Goal: Task Accomplishment & Management: Manage account settings

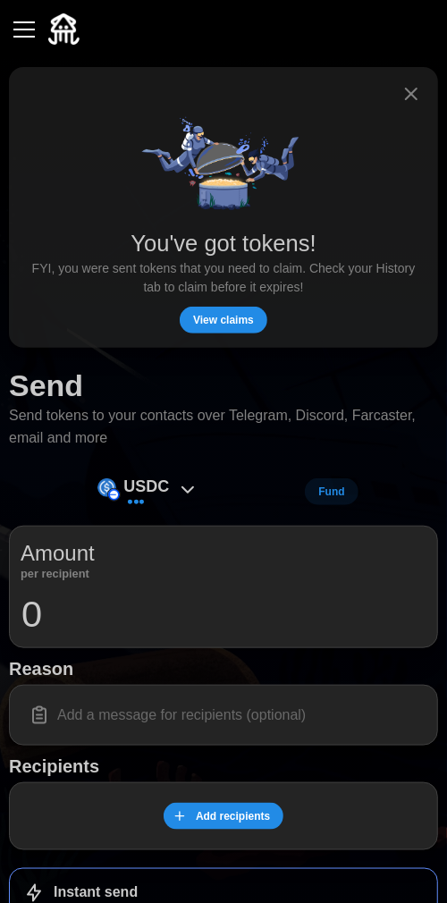
click at [234, 312] on span "View claims" at bounding box center [223, 320] width 61 height 25
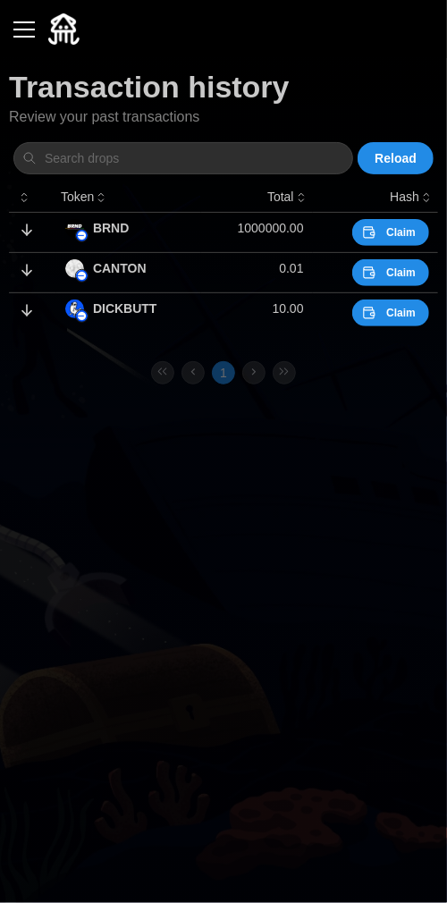
click at [399, 240] on span "Claim" at bounding box center [401, 232] width 30 height 25
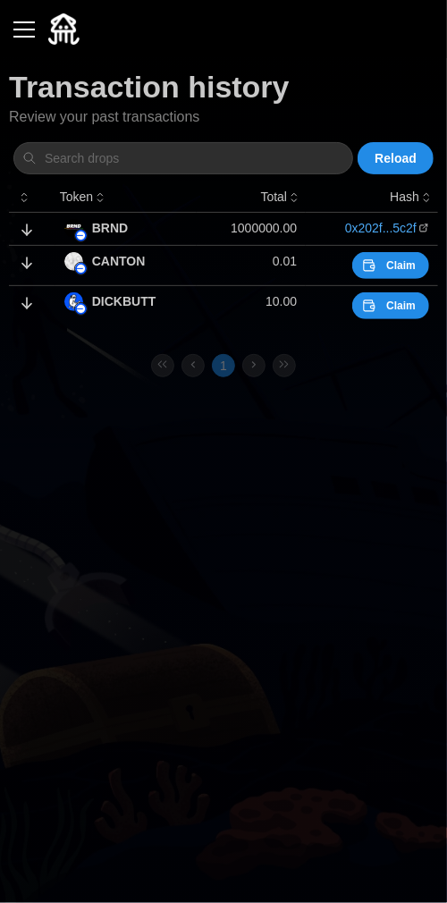
click at [403, 266] on span "Claim" at bounding box center [401, 265] width 30 height 25
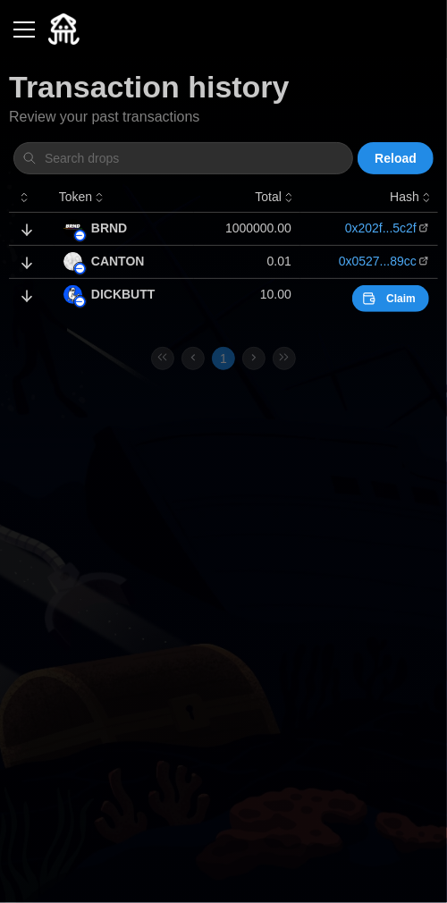
click at [400, 294] on span "Claim" at bounding box center [401, 298] width 30 height 25
click at [29, 30] on button "button" at bounding box center [24, 29] width 30 height 30
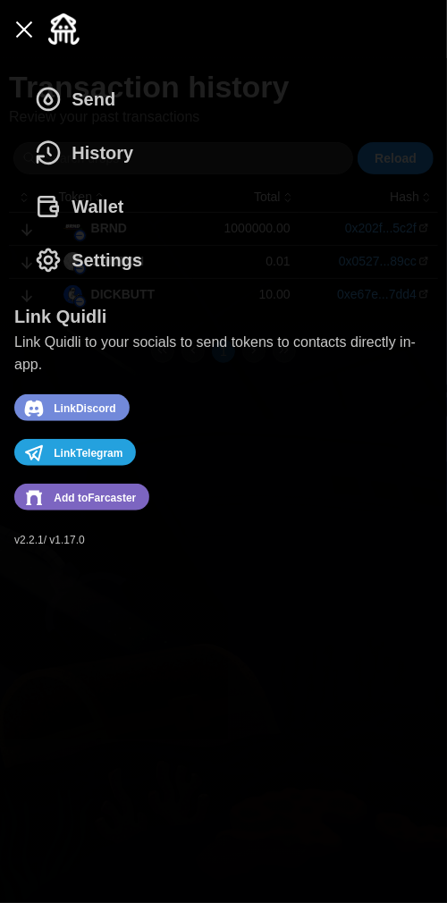
click at [112, 503] on span "Add to [GEOGRAPHIC_DATA]" at bounding box center [95, 497] width 82 height 23
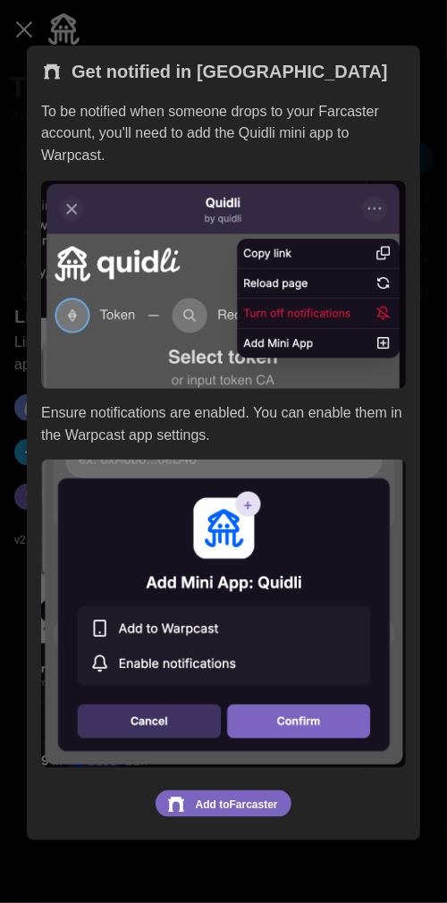
click at [341, 2] on div at bounding box center [223, 451] width 447 height 903
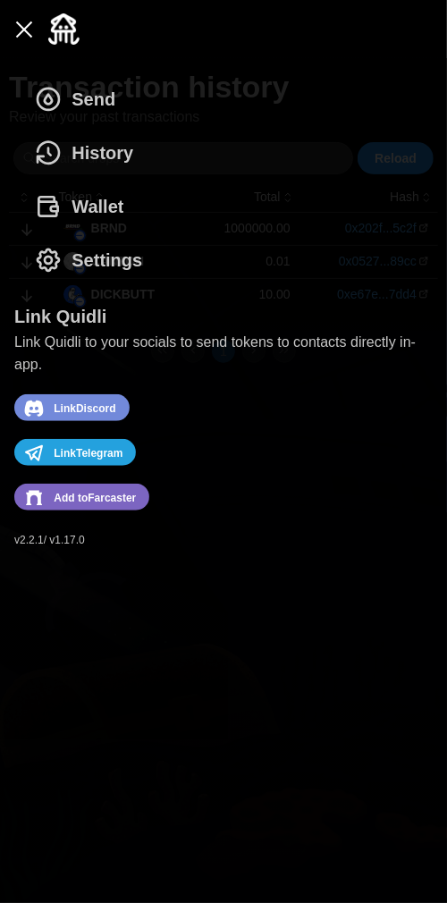
click at [15, 41] on button "button" at bounding box center [24, 29] width 30 height 30
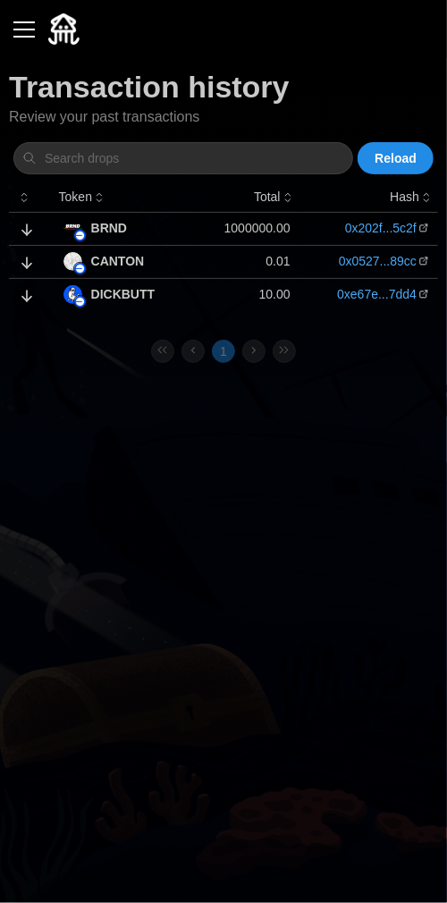
click at [372, 461] on main "Transaction history Review your past transactions Reload Token Total Hash BRND …" at bounding box center [223, 451] width 447 height 903
click at [25, 29] on div "button" at bounding box center [23, 30] width 21 height 2
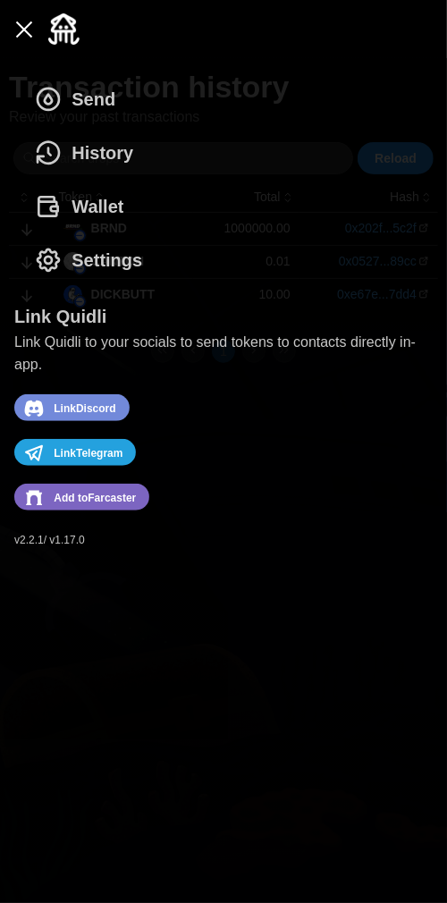
click at [143, 25] on div at bounding box center [223, 29] width 429 height 58
click at [25, 33] on button "button" at bounding box center [24, 29] width 30 height 30
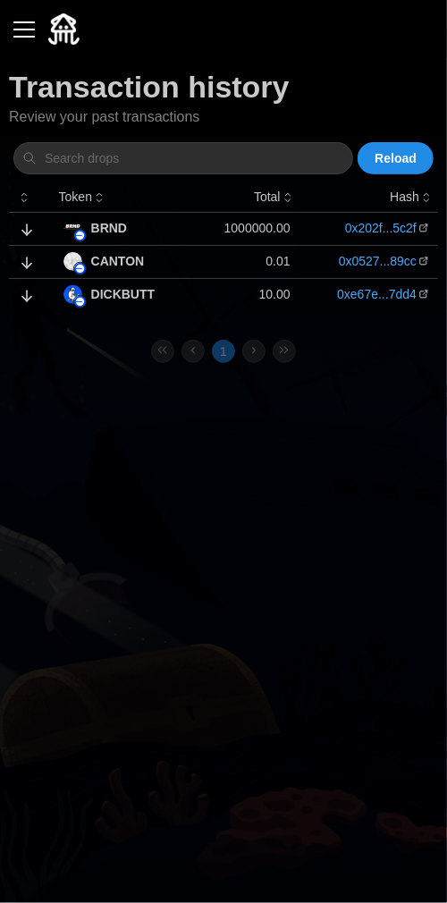
click at [62, 26] on img at bounding box center [63, 28] width 31 height 31
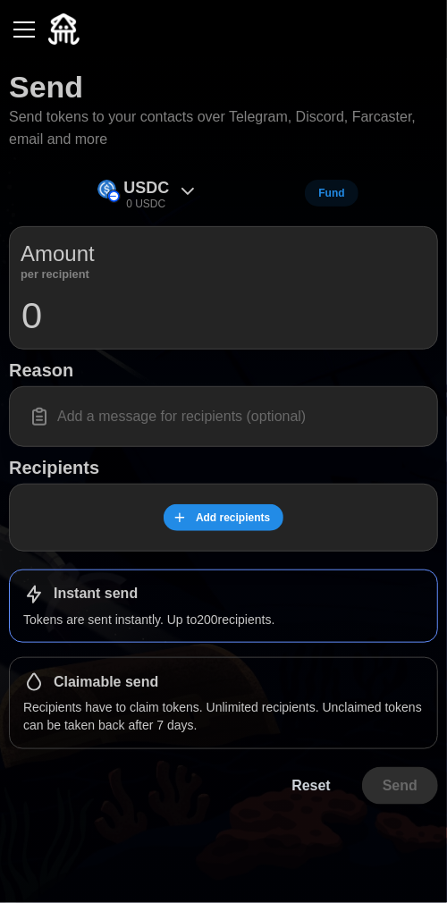
click at [28, 23] on button "button" at bounding box center [24, 29] width 30 height 30
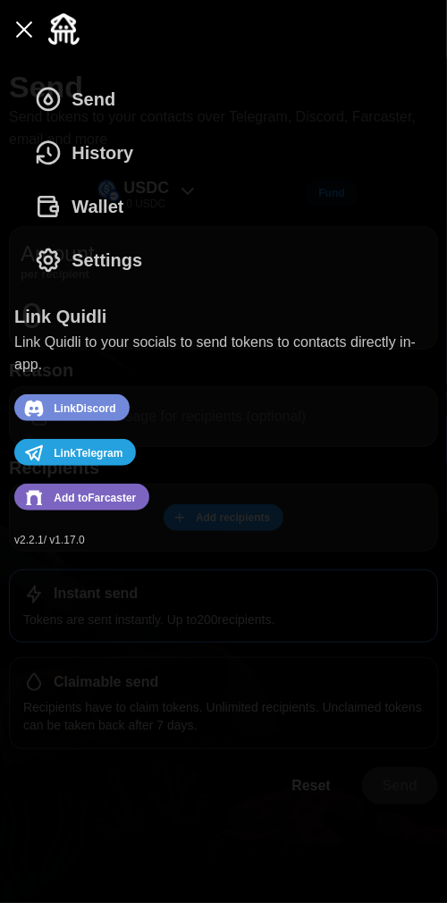
click at [108, 148] on span "History" at bounding box center [103, 153] width 62 height 52
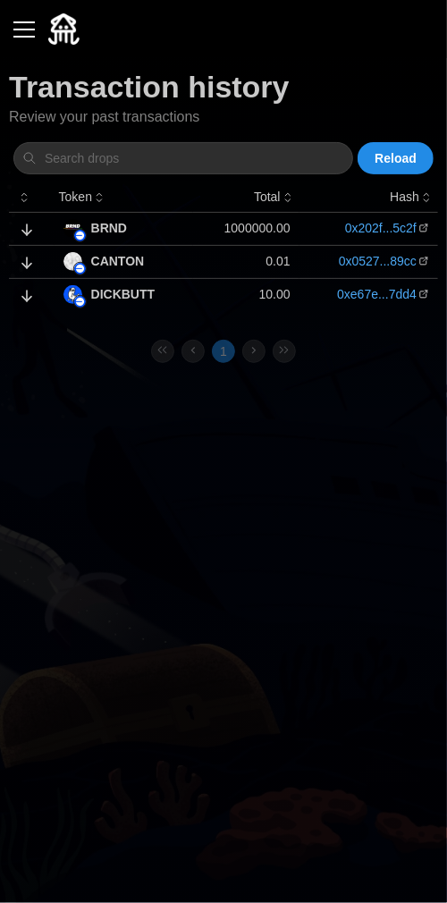
click at [384, 229] on link "0x202f...5c2f" at bounding box center [381, 228] width 72 height 18
click at [21, 29] on div "button" at bounding box center [23, 30] width 21 height 2
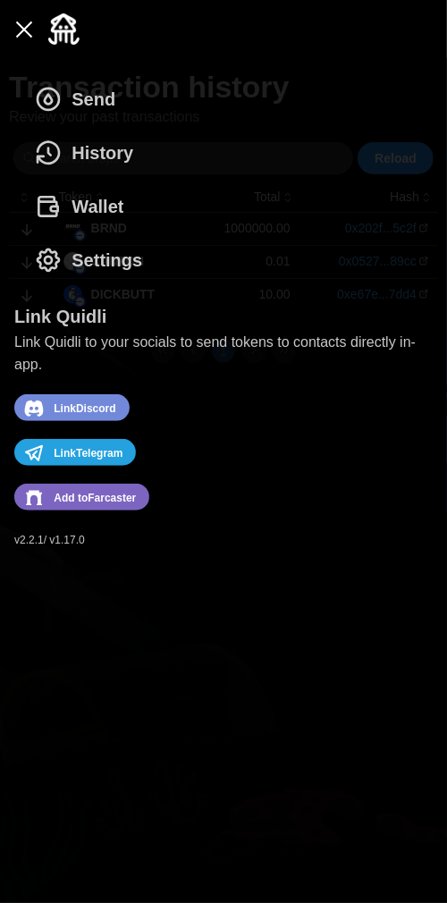
click at [106, 260] on span "Settings" at bounding box center [107, 260] width 71 height 52
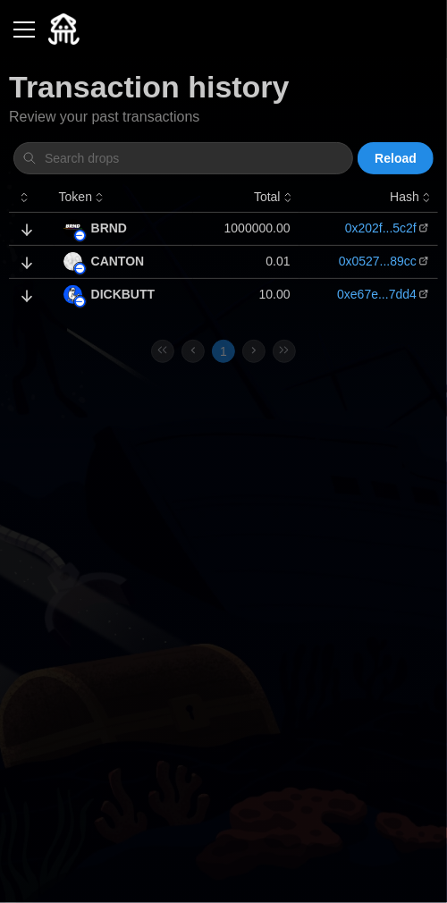
click at [27, 29] on div "button" at bounding box center [23, 30] width 21 height 2
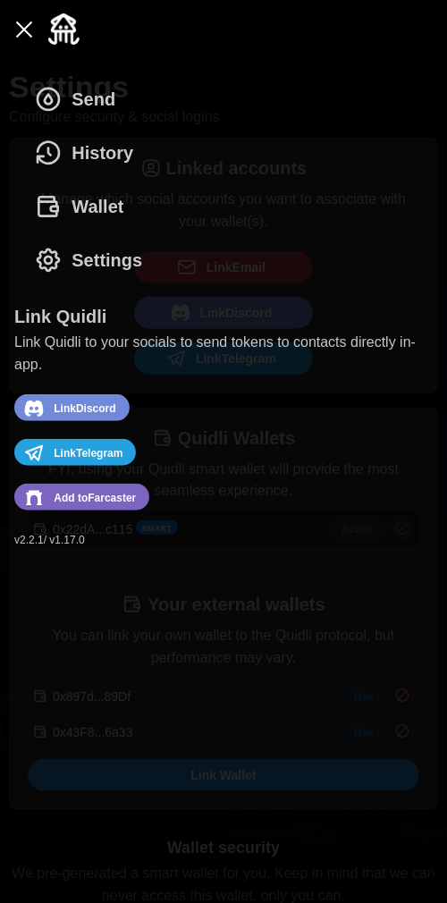
click at [101, 193] on span "Wallet" at bounding box center [98, 207] width 52 height 52
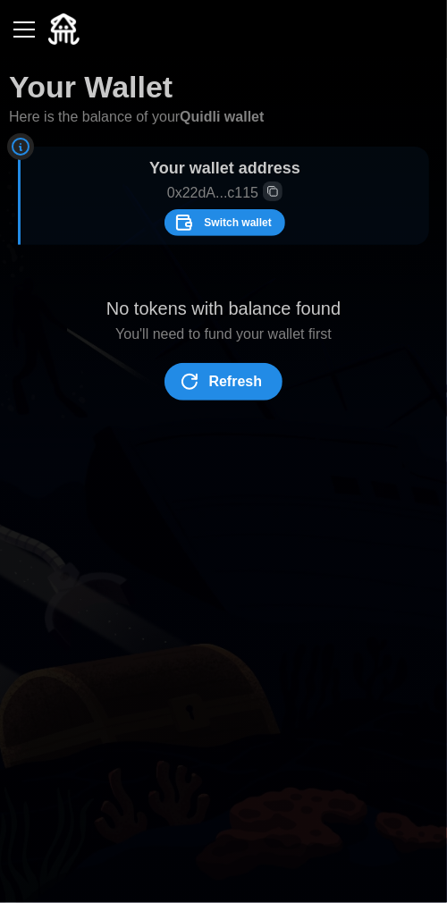
click at [238, 368] on span "Refresh" at bounding box center [236, 382] width 54 height 36
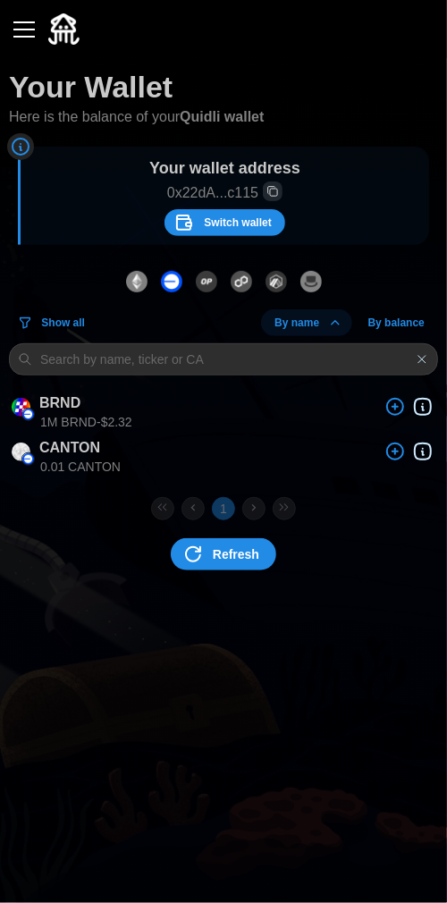
click at [19, 40] on button "button" at bounding box center [24, 29] width 30 height 30
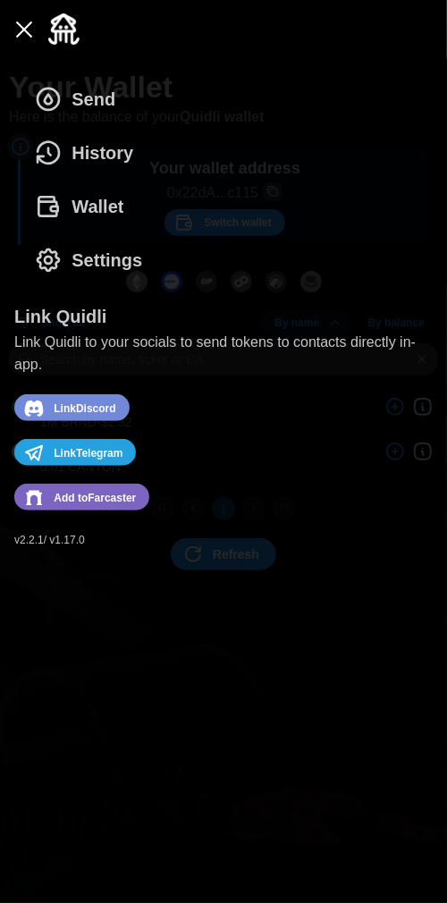
click at [118, 257] on span "Settings" at bounding box center [107, 260] width 71 height 52
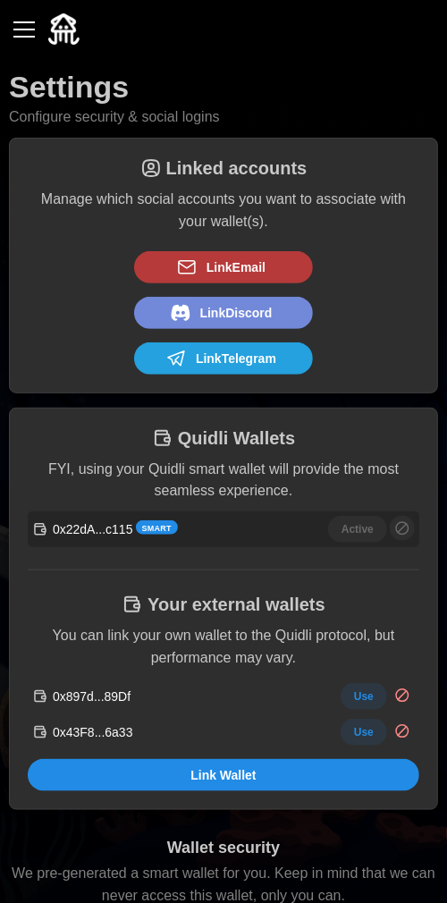
click at [257, 265] on span "Link Email" at bounding box center [236, 267] width 59 height 30
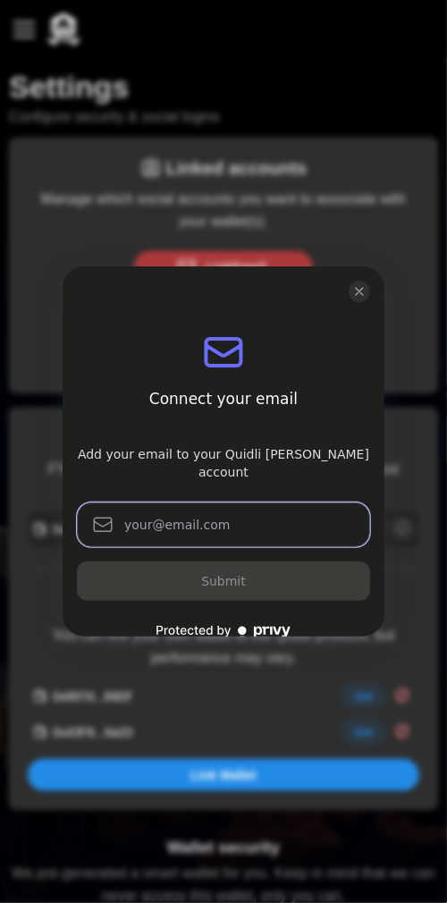
click at [232, 502] on input "log in or sign up" at bounding box center [223, 524] width 293 height 45
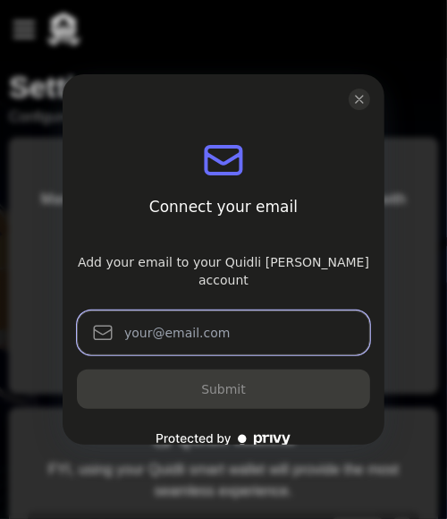
type input "[EMAIL_ADDRESS][DOMAIN_NAME]"
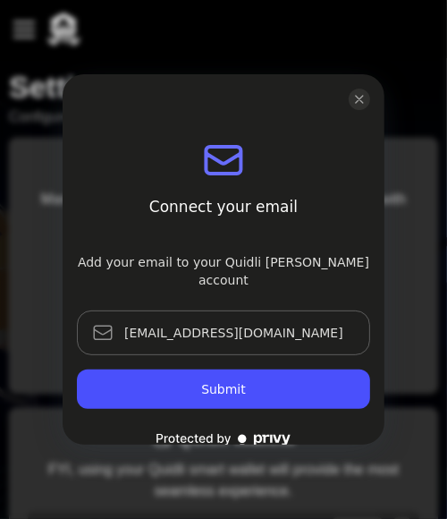
click at [152, 369] on button "Submit" at bounding box center [223, 388] width 293 height 39
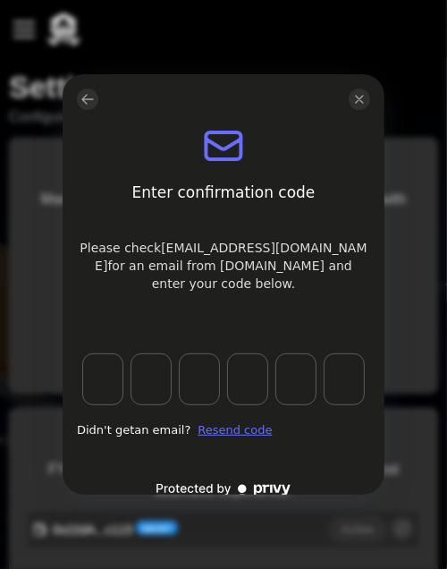
type input "6"
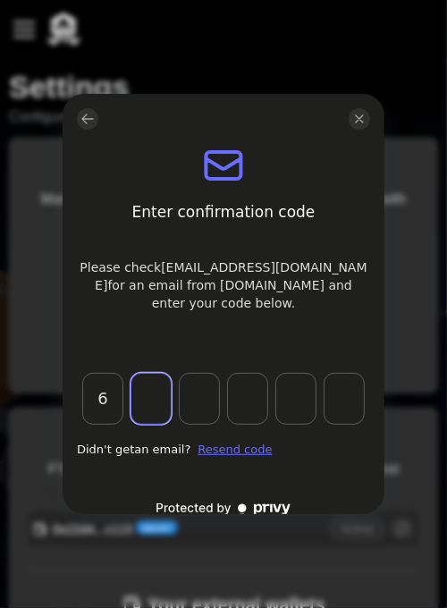
type input "8"
type input "2"
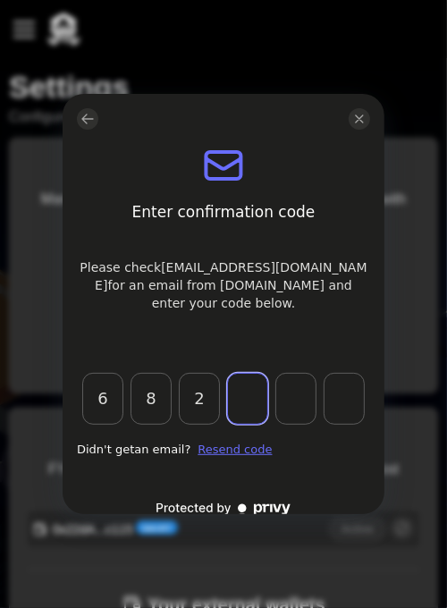
type input "1"
type input "7"
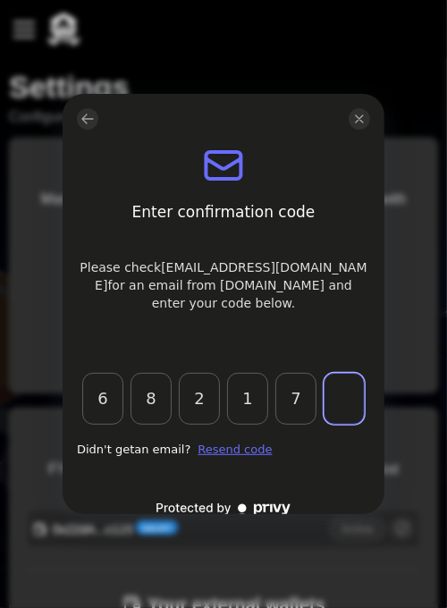
type input "5"
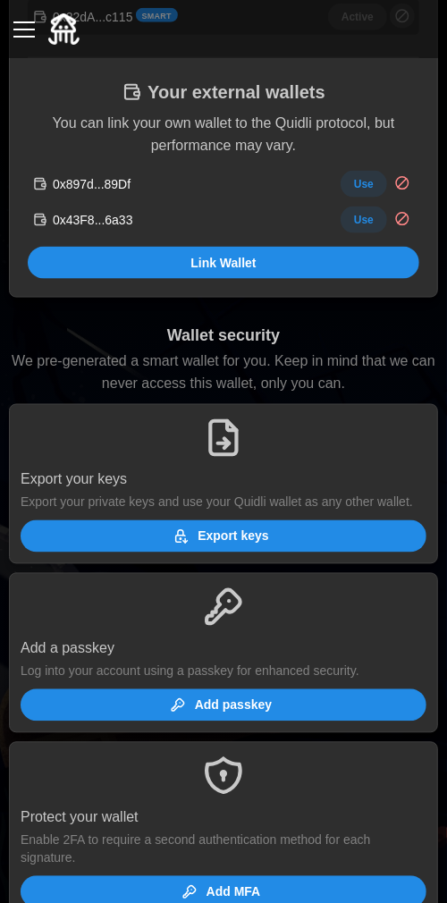
scroll to position [554, 0]
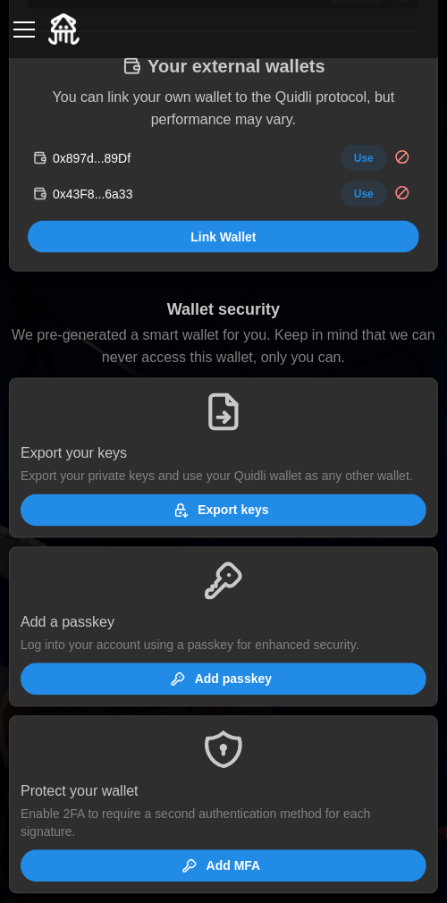
click at [194, 681] on span "Add passkey" at bounding box center [220, 679] width 377 height 30
click at [205, 870] on span "Add MFA" at bounding box center [220, 866] width 377 height 30
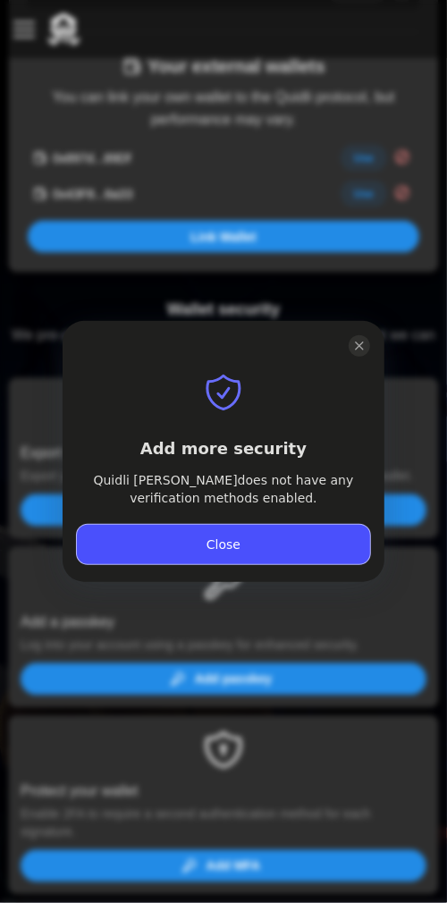
click at [159, 546] on button "Close" at bounding box center [223, 544] width 293 height 39
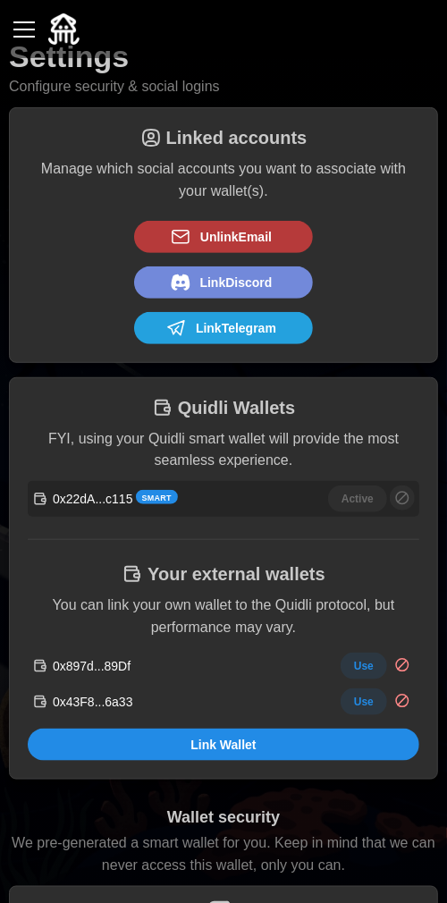
scroll to position [0, 0]
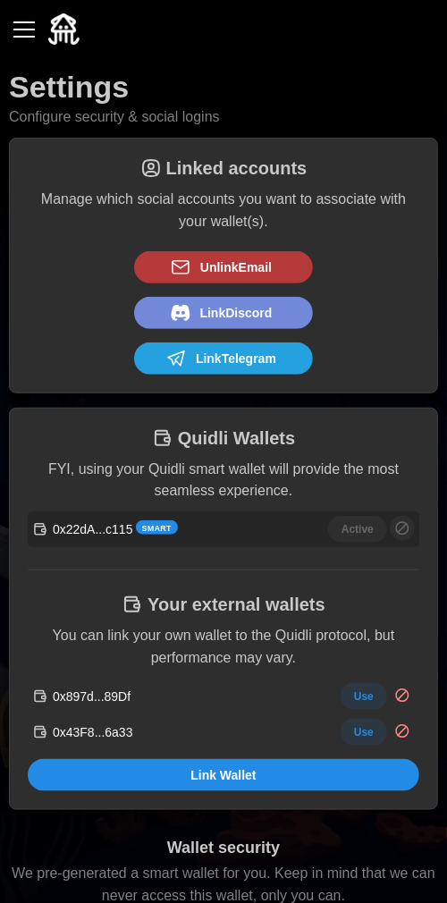
click at [25, 30] on div "button" at bounding box center [23, 30] width 21 height 2
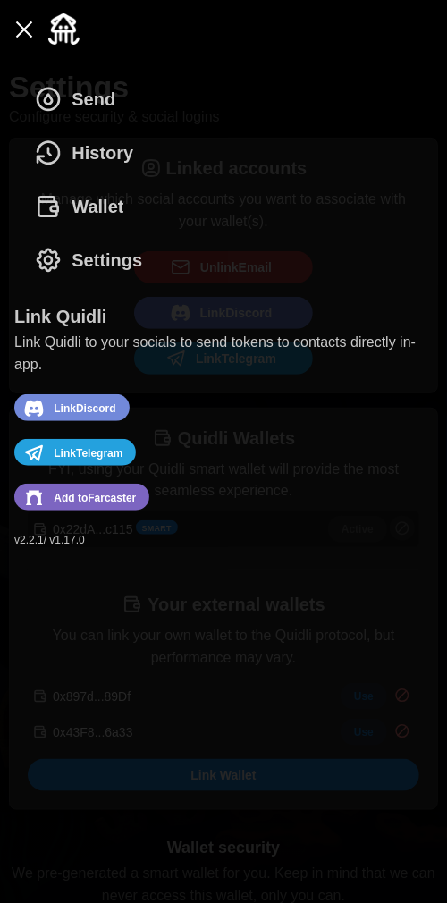
click at [95, 97] on span "Send" at bounding box center [94, 99] width 44 height 52
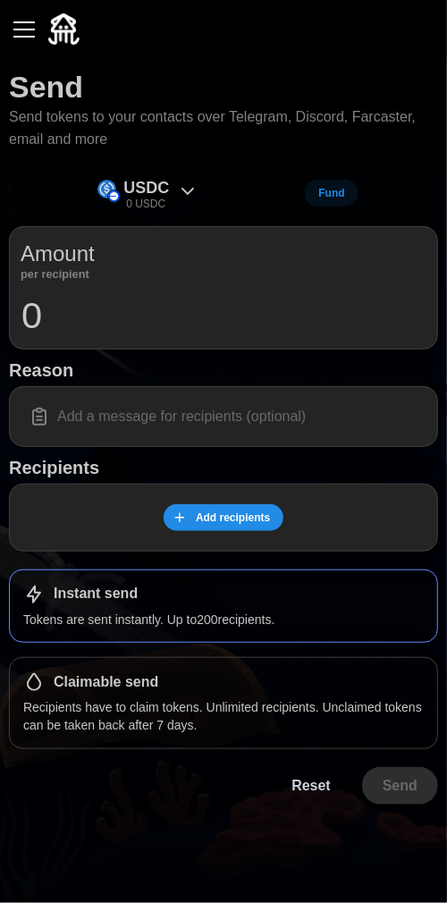
click at [163, 200] on p "0 USDC" at bounding box center [145, 204] width 39 height 15
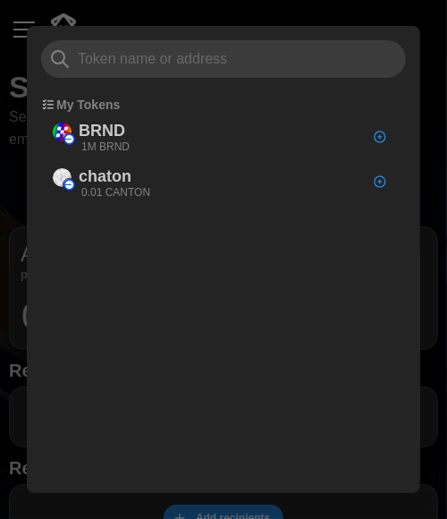
click at [139, 139] on div "BRND 1M BRND" at bounding box center [218, 137] width 354 height 46
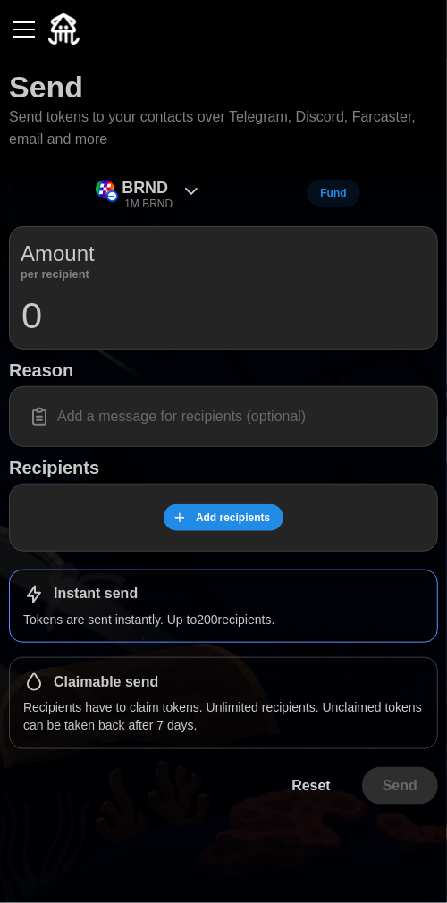
click at [102, 420] on input at bounding box center [224, 417] width 406 height 38
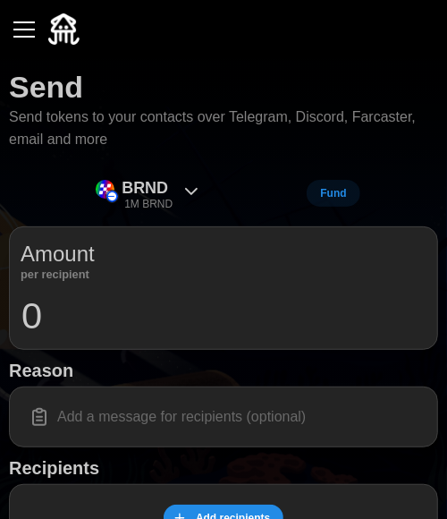
click at [30, 173] on div "BRND 1M BRND Fund" at bounding box center [223, 193] width 429 height 40
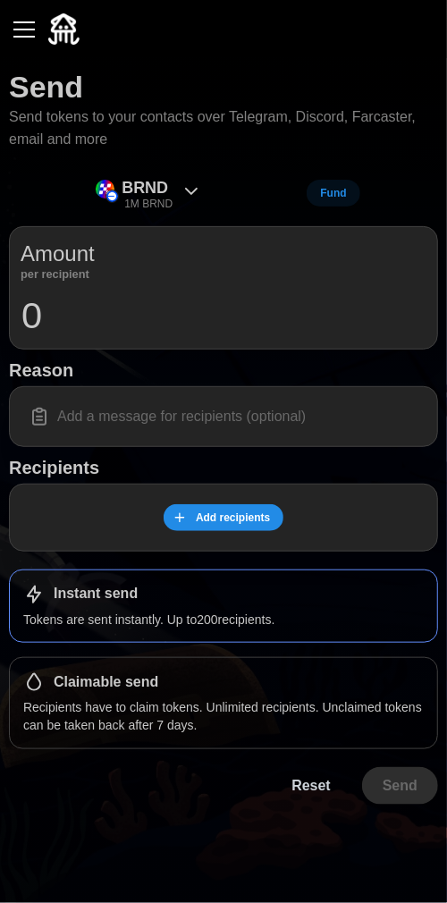
click at [31, 41] on button "button" at bounding box center [24, 29] width 30 height 30
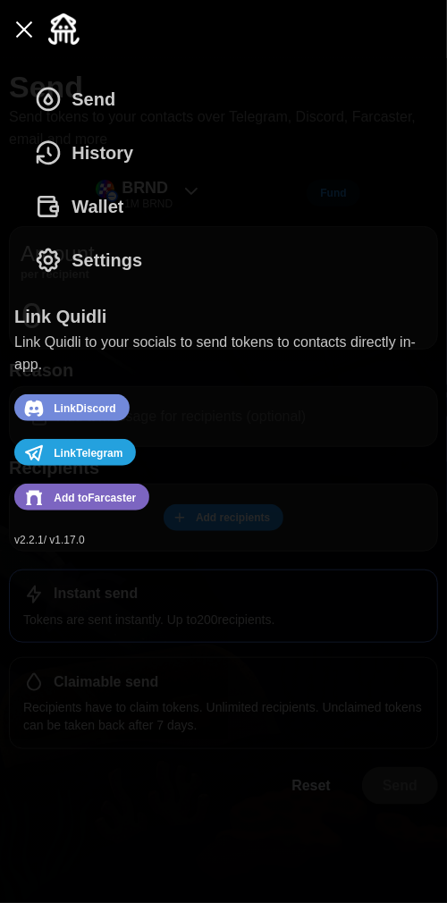
click at [99, 213] on span "Wallet" at bounding box center [98, 207] width 52 height 52
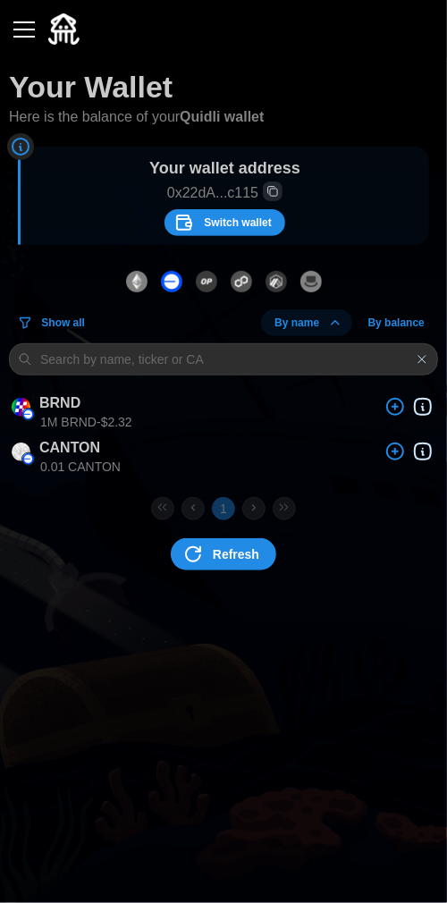
click at [198, 408] on div "BRND" at bounding box center [224, 407] width 424 height 30
click at [63, 418] on p "1M BRND - $2.32" at bounding box center [86, 422] width 92 height 18
click at [394, 323] on span "By balance" at bounding box center [396, 322] width 56 height 25
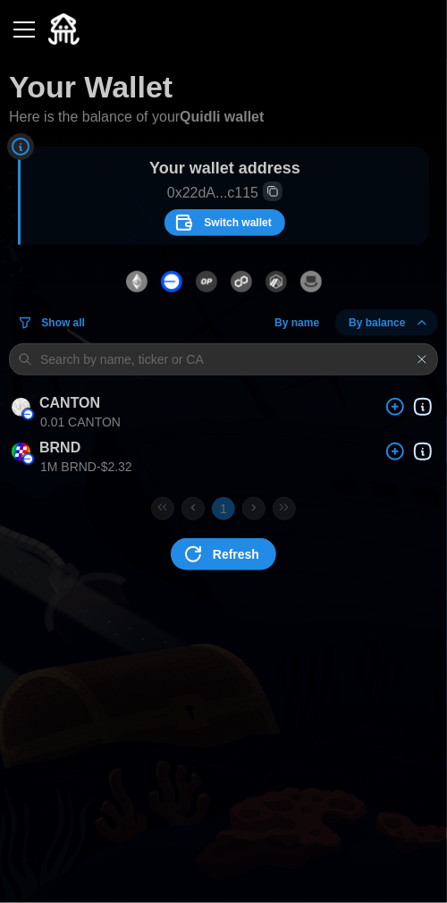
click at [387, 325] on span "By balance" at bounding box center [377, 322] width 56 height 25
click at [312, 325] on span "By name" at bounding box center [296, 322] width 45 height 25
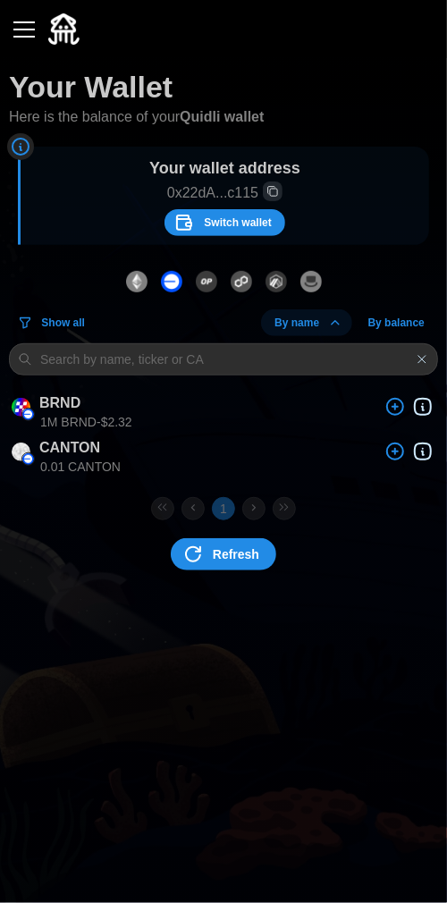
click at [307, 328] on span "By name" at bounding box center [296, 322] width 45 height 25
click at [308, 320] on span "By name" at bounding box center [296, 322] width 45 height 25
click at [403, 330] on span "By balance" at bounding box center [396, 322] width 56 height 25
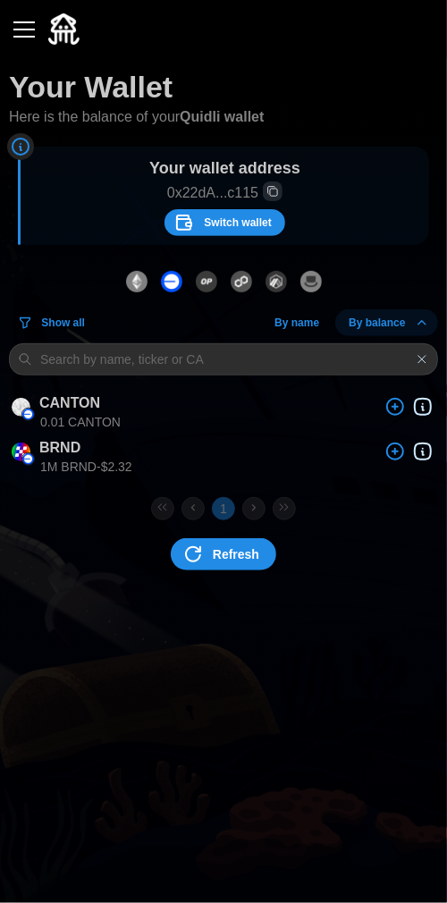
click at [386, 324] on span "By balance" at bounding box center [377, 322] width 56 height 25
click at [65, 421] on p "1M BRND - $2.32" at bounding box center [86, 422] width 92 height 18
click at [129, 420] on span "- $2.32" at bounding box center [115, 422] width 36 height 14
click at [215, 225] on span "Switch wallet" at bounding box center [237, 222] width 67 height 25
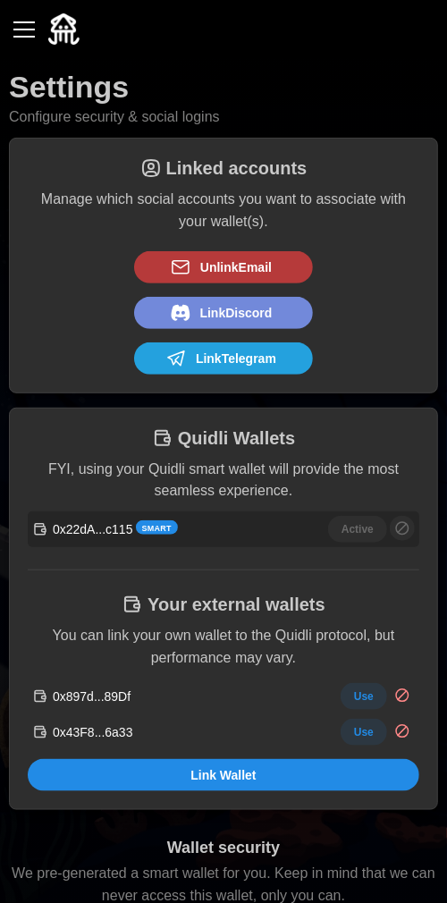
click at [25, 30] on div "button" at bounding box center [23, 30] width 21 height 2
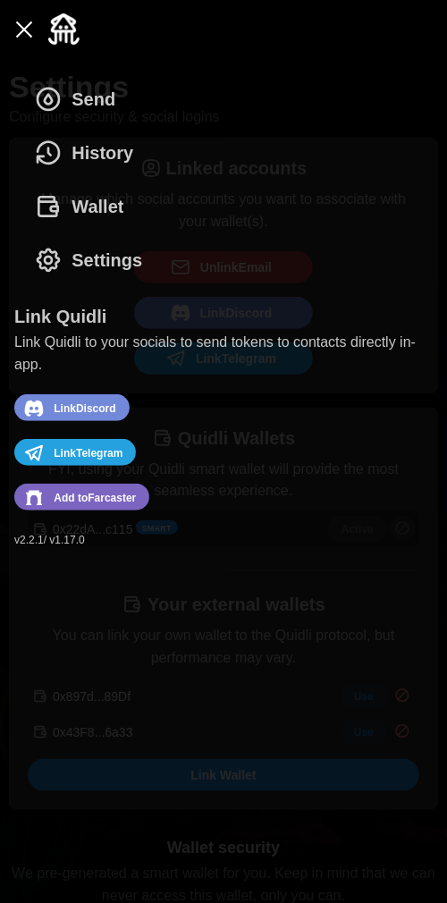
click at [99, 106] on span "Send" at bounding box center [94, 99] width 44 height 52
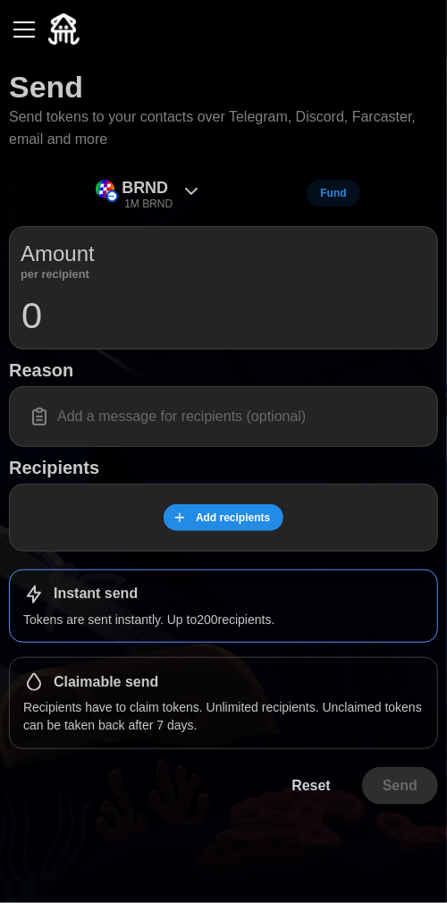
click at [149, 421] on input at bounding box center [224, 417] width 406 height 38
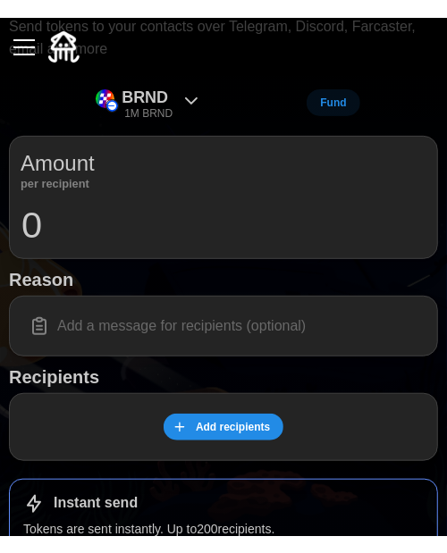
scroll to position [122, 0]
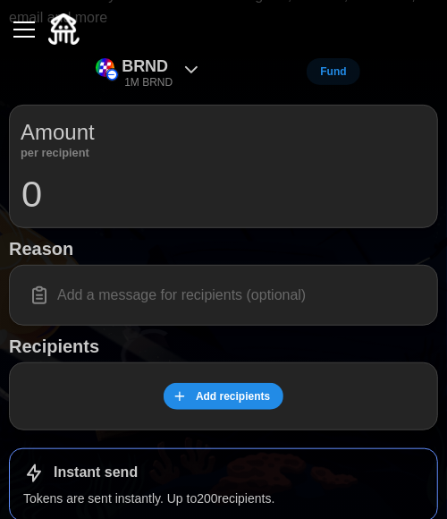
click at [215, 401] on span "Add recipients" at bounding box center [233, 396] width 74 height 25
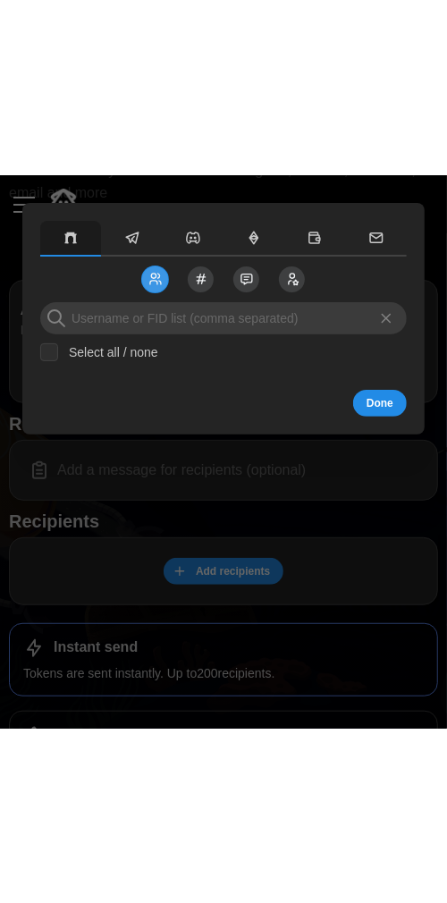
scroll to position [0, 0]
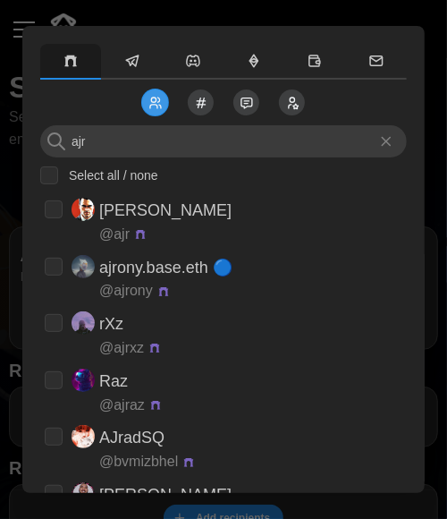
type input "ajr"
click at [166, 273] on p "ajrony.base.eth 🔵" at bounding box center [165, 268] width 133 height 26
checkbox input "true"
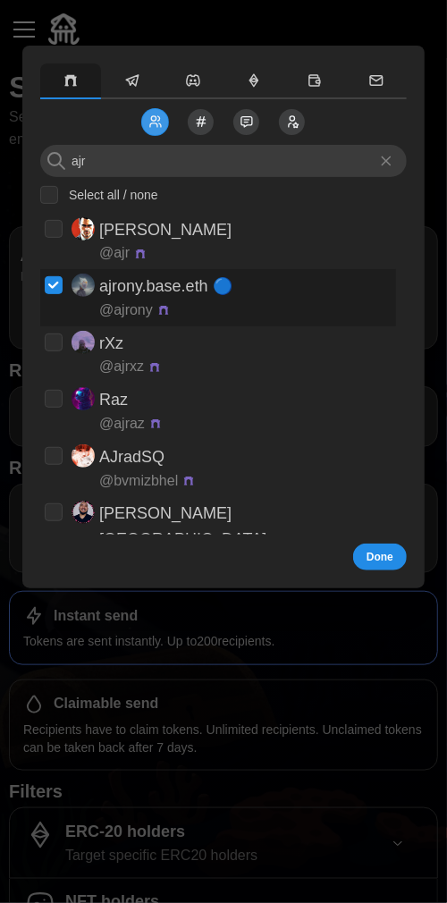
click at [370, 555] on span "Done" at bounding box center [380, 556] width 27 height 25
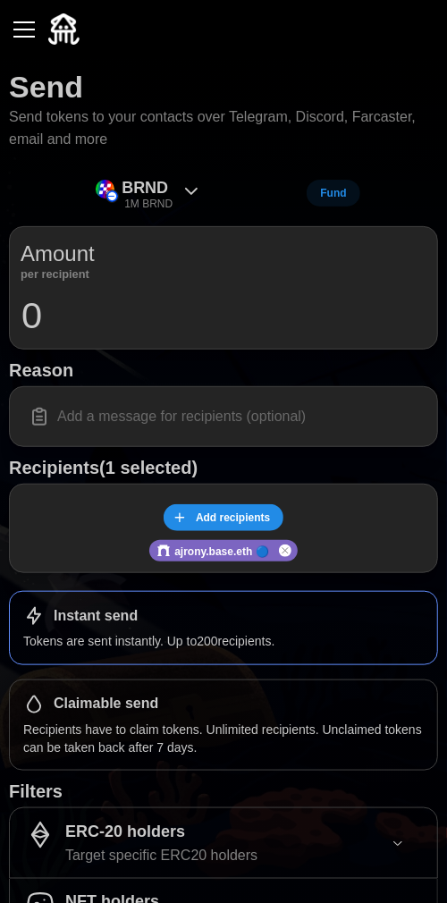
click at [47, 312] on input "0" at bounding box center [224, 315] width 406 height 45
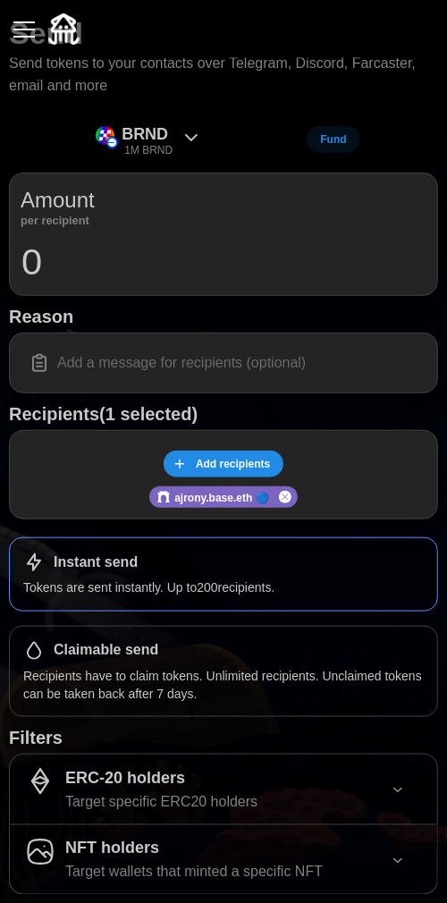
scroll to position [107, 0]
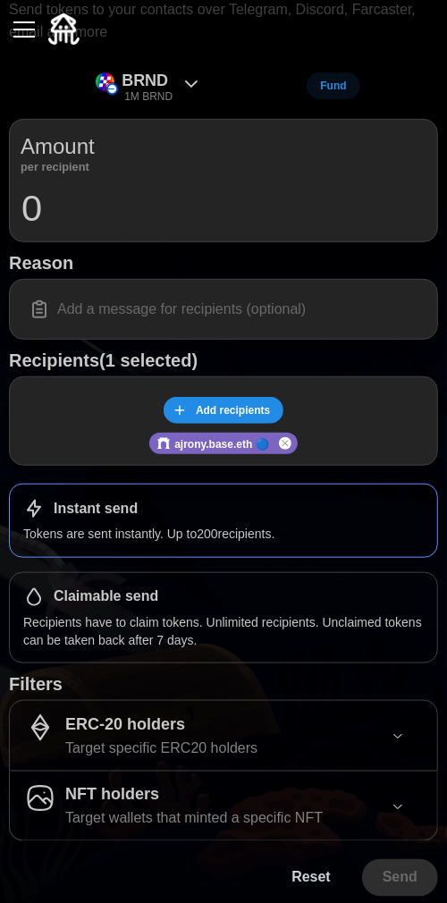
click at [23, 215] on input "0" at bounding box center [224, 208] width 406 height 45
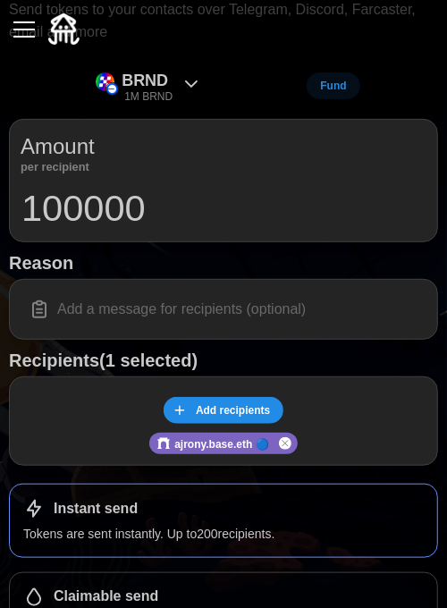
click at [181, 201] on input "100000" at bounding box center [224, 208] width 406 height 45
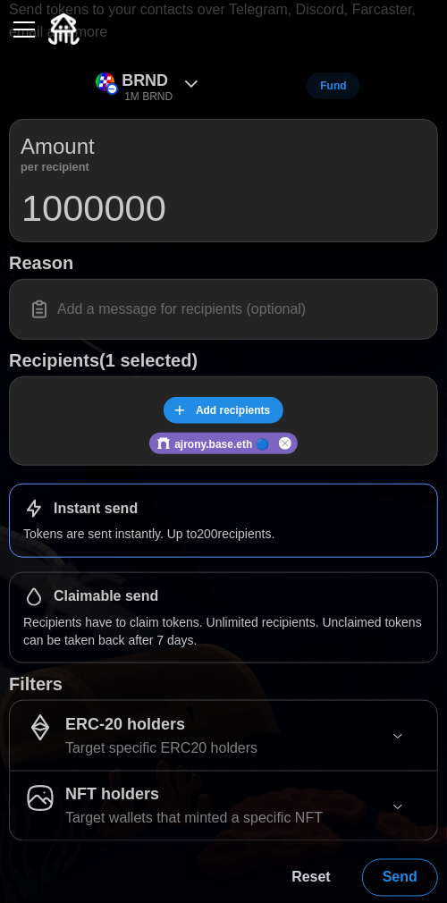
type input "1000000"
click at [402, 878] on span "Send" at bounding box center [400, 878] width 35 height 36
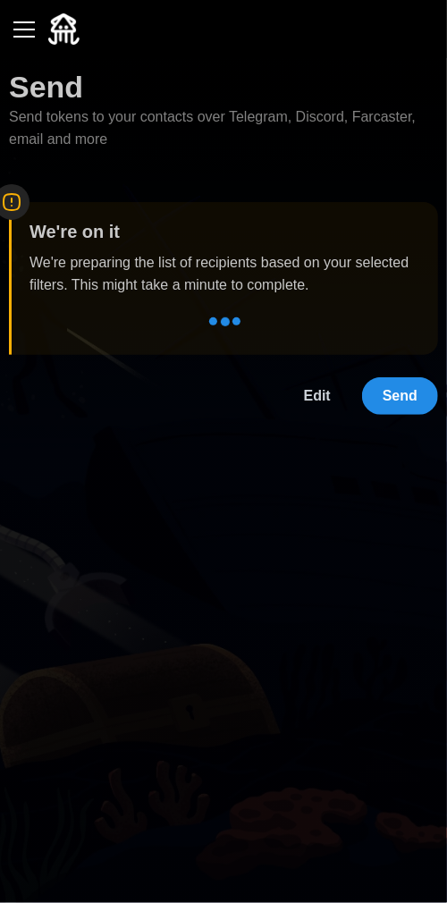
scroll to position [0, 0]
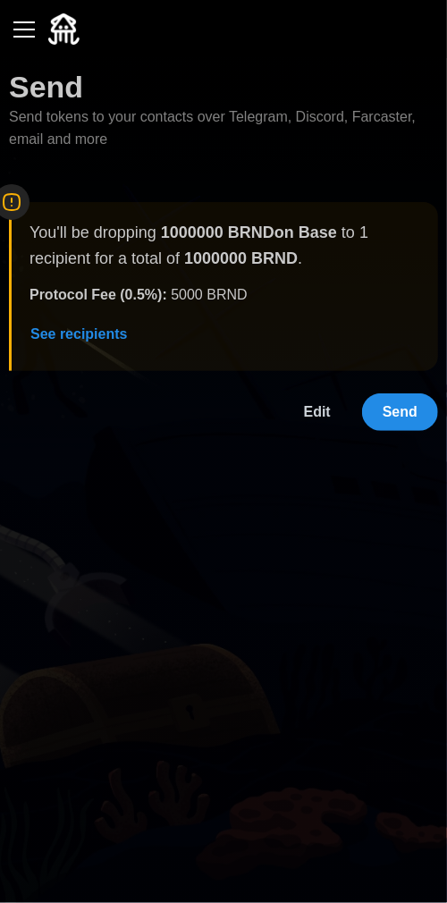
click at [413, 399] on span "Send" at bounding box center [400, 412] width 35 height 36
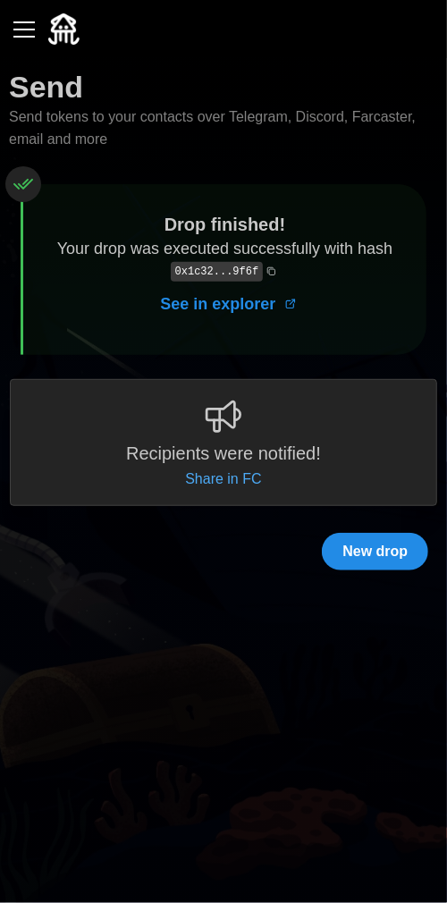
click at [30, 41] on button "button" at bounding box center [24, 29] width 30 height 30
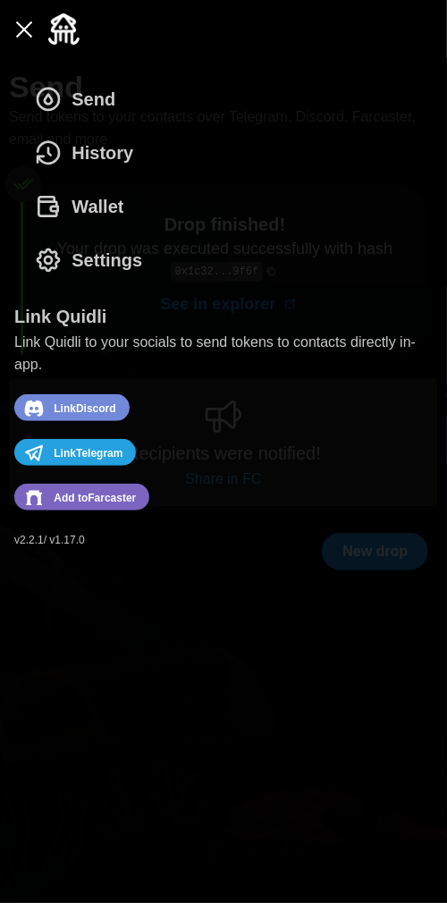
click at [91, 210] on span "Wallet" at bounding box center [98, 207] width 52 height 52
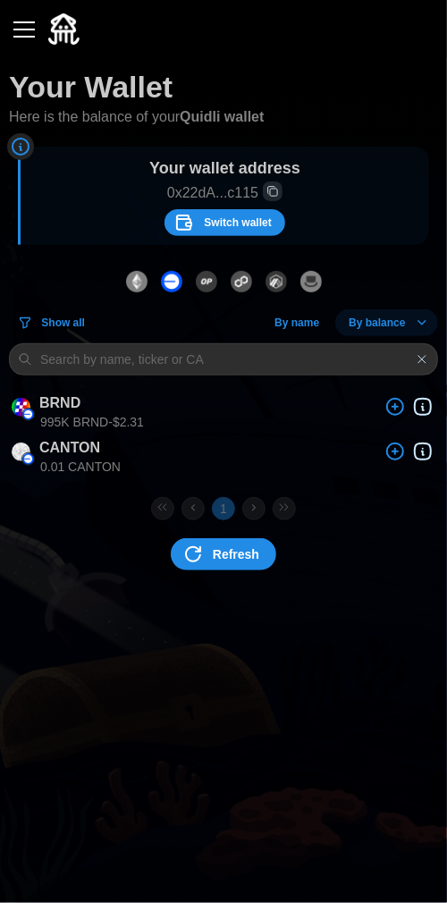
click at [227, 556] on span "Refresh" at bounding box center [236, 554] width 46 height 30
click at [25, 29] on div "button" at bounding box center [23, 30] width 21 height 2
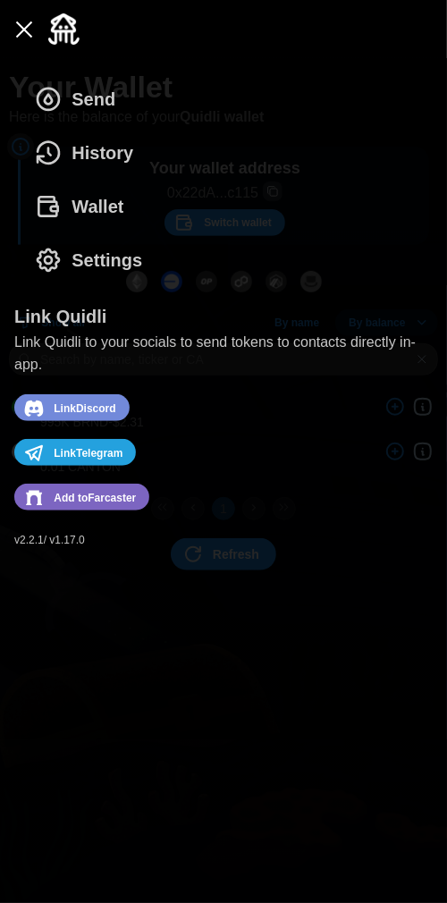
click at [88, 97] on span "Send" at bounding box center [94, 99] width 44 height 52
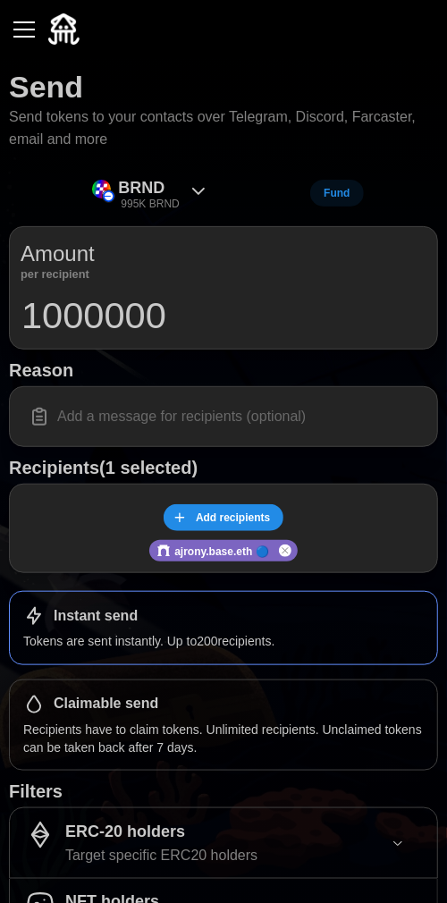
click at [30, 29] on div "button" at bounding box center [23, 30] width 21 height 2
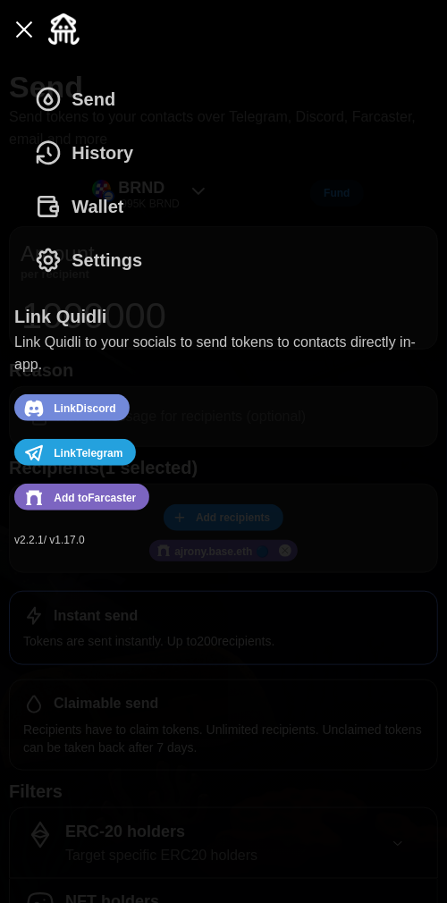
click at [88, 154] on span "History" at bounding box center [103, 153] width 62 height 52
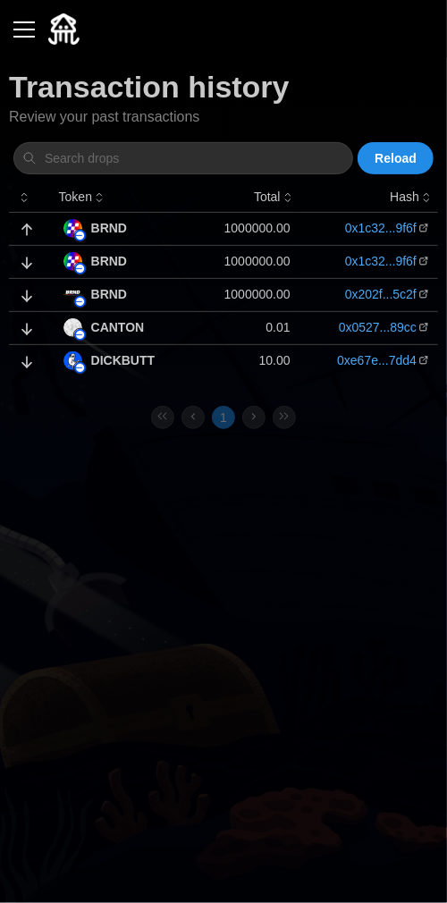
click at [396, 155] on span "Reload" at bounding box center [396, 158] width 42 height 30
click at [27, 30] on div "button" at bounding box center [23, 30] width 21 height 2
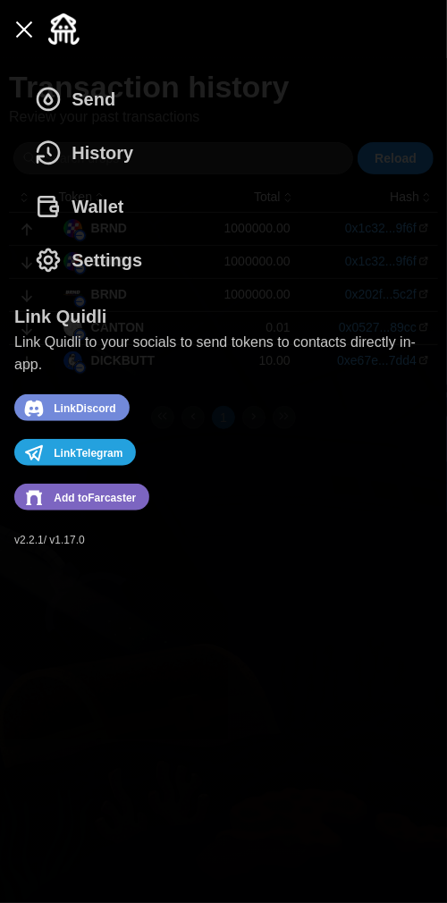
click at [80, 210] on span "Wallet" at bounding box center [98, 207] width 52 height 52
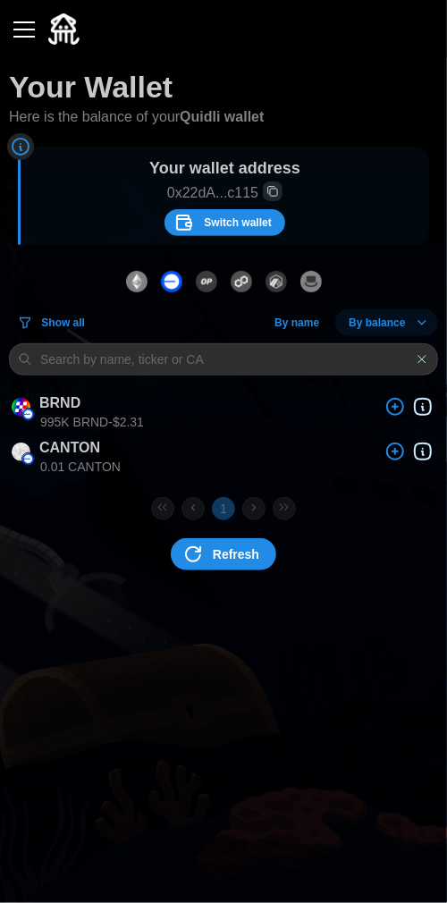
click at [228, 560] on span "Refresh" at bounding box center [236, 554] width 46 height 30
click at [395, 409] on icon "button" at bounding box center [395, 406] width 0 height 5
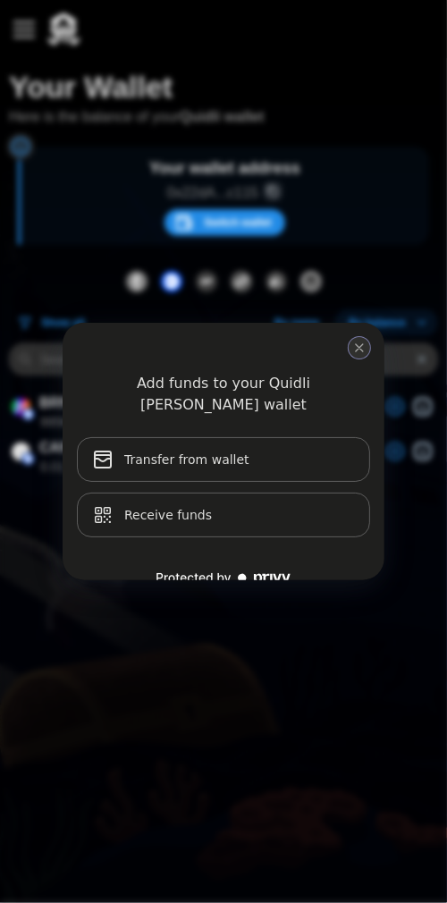
click at [363, 345] on icon "close modal" at bounding box center [359, 348] width 14 height 14
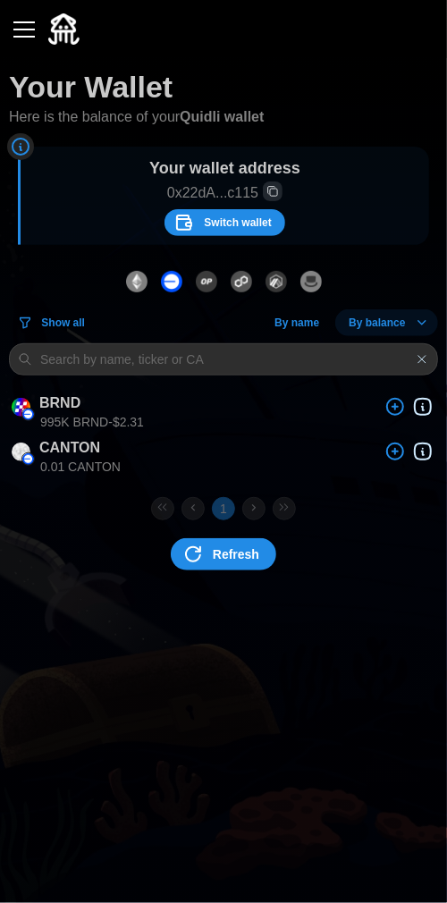
click at [419, 406] on icon "button" at bounding box center [422, 406] width 21 height 21
click at [27, 30] on div "button" at bounding box center [23, 30] width 21 height 2
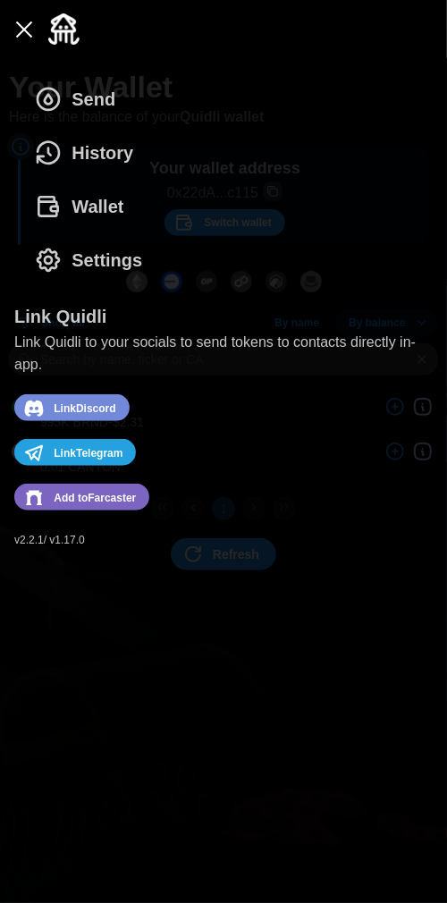
click at [81, 98] on span "Send" at bounding box center [94, 99] width 44 height 52
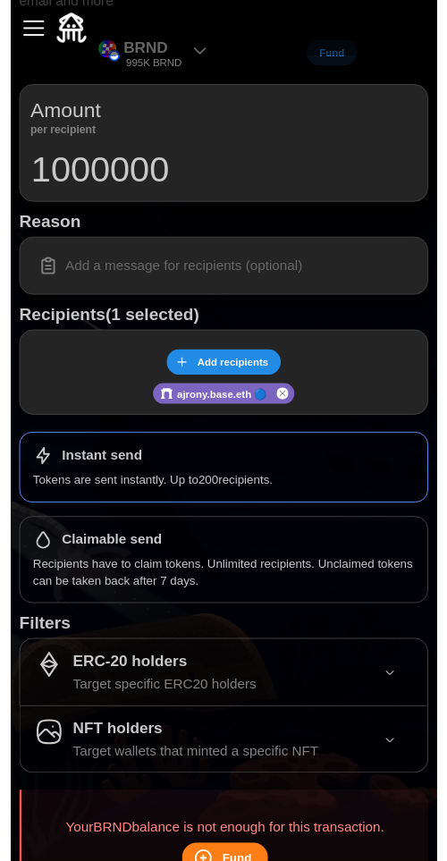
scroll to position [131, 0]
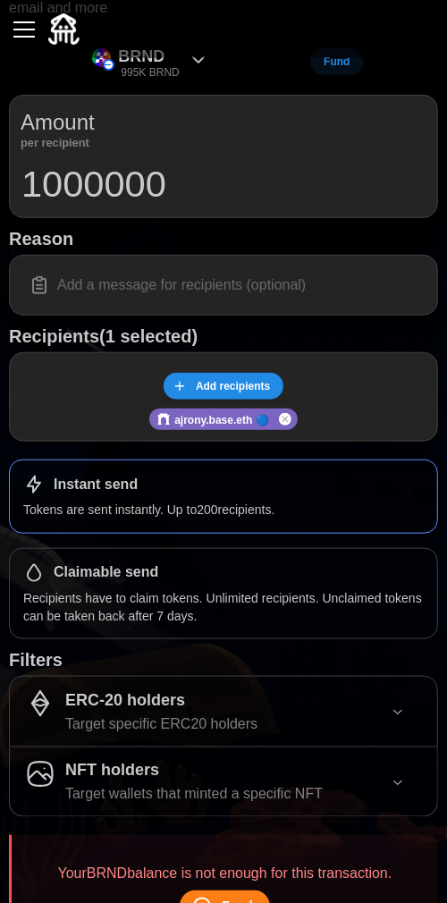
click at [190, 181] on input "1000000" at bounding box center [224, 184] width 406 height 45
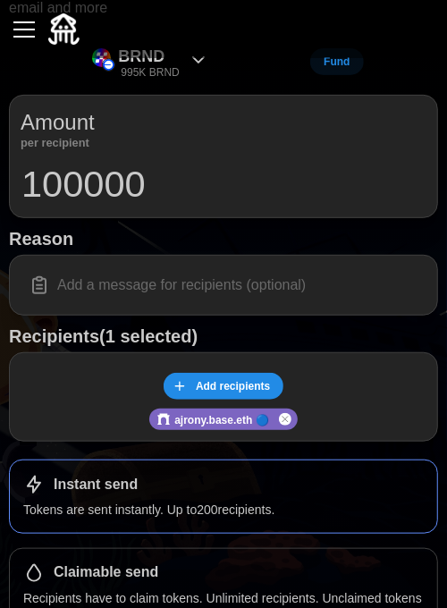
type input "100000"
click at [298, 41] on div at bounding box center [223, 29] width 429 height 58
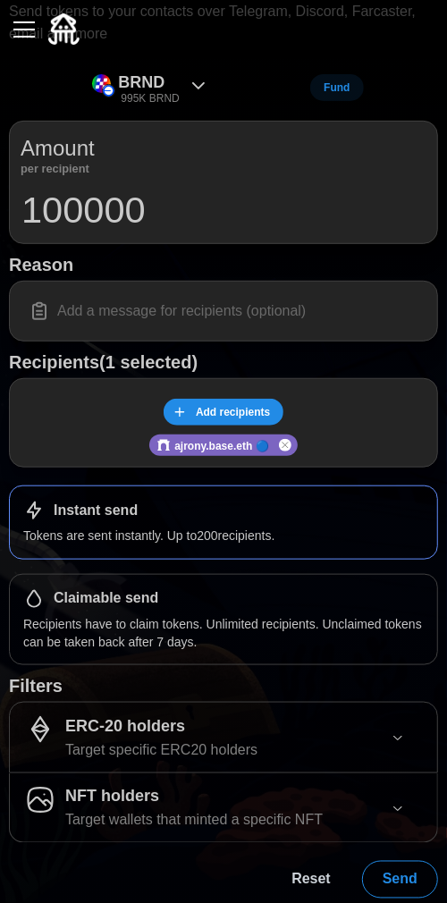
scroll to position [103, 0]
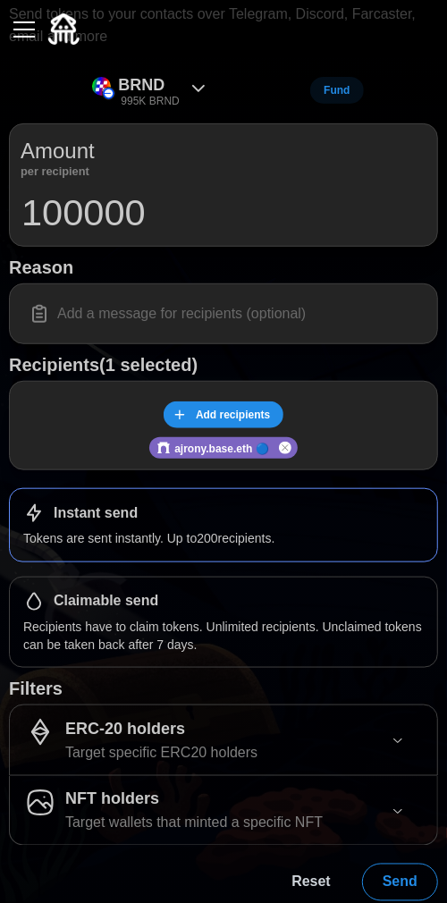
click at [79, 621] on p "Recipients have to claim tokens. Unlimited recipients. Unclaimed tokens can be …" at bounding box center [223, 636] width 401 height 37
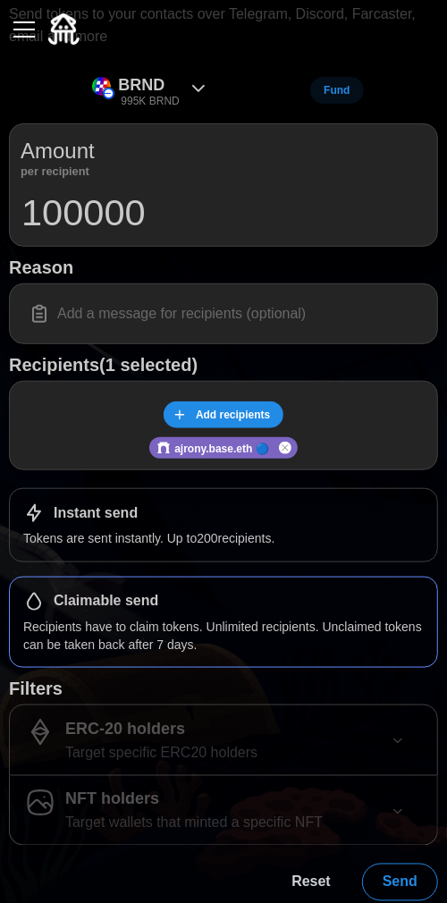
click at [88, 516] on h1 "Instant send" at bounding box center [96, 513] width 84 height 19
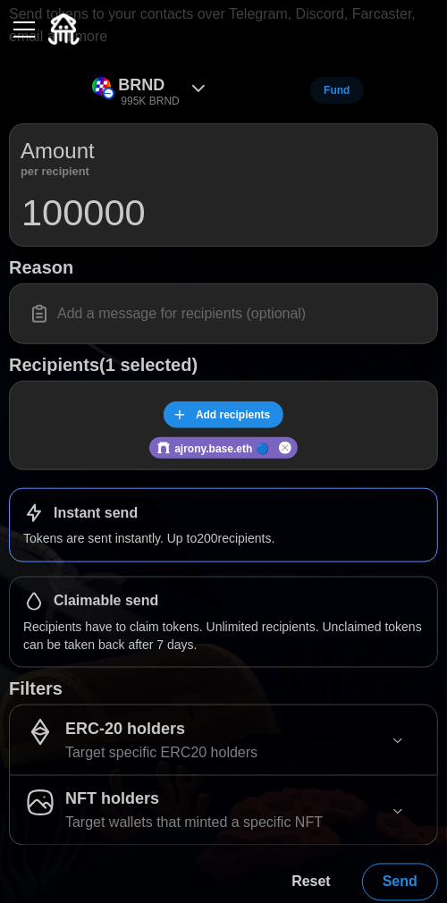
click at [342, 744] on div "ERC-20 holders Target specific ERC20 holders" at bounding box center [207, 740] width 367 height 48
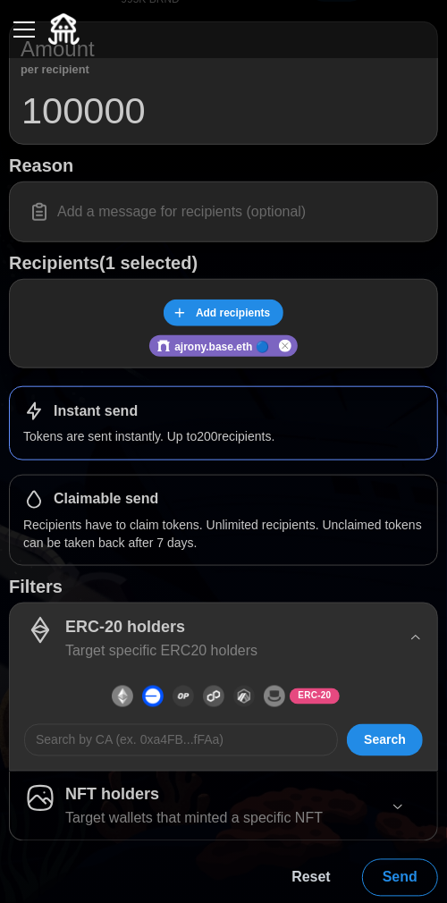
click at [222, 640] on p "Target specific ERC20 holders" at bounding box center [161, 651] width 192 height 22
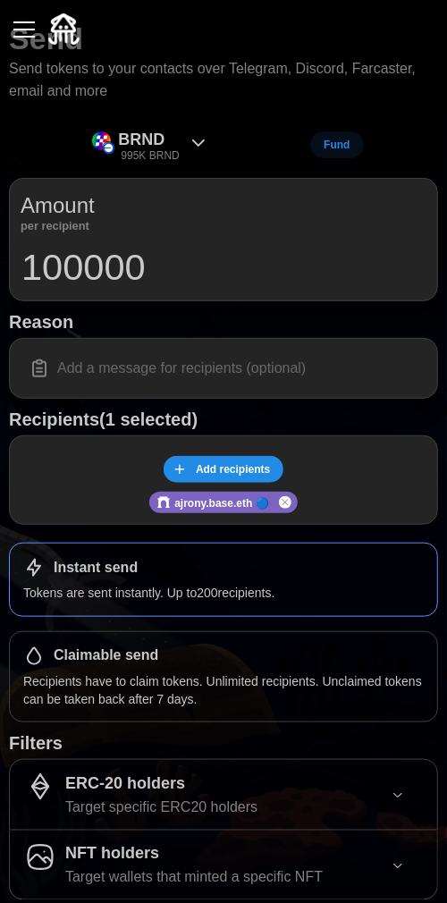
scroll to position [0, 0]
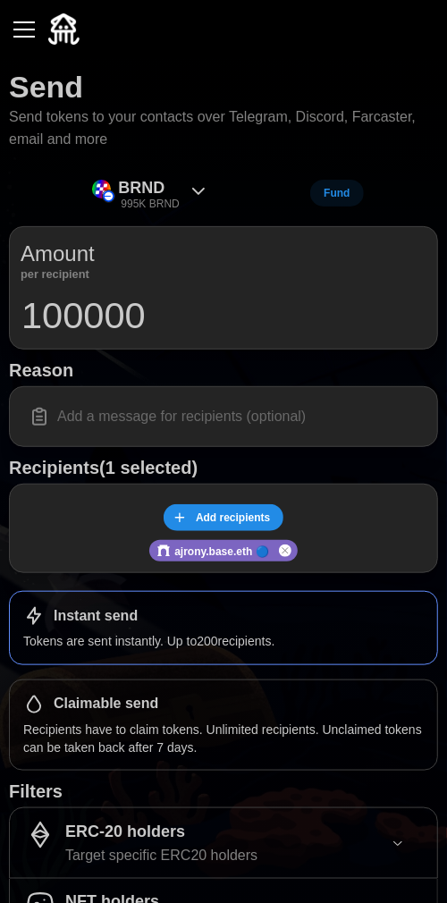
click at [192, 188] on icon at bounding box center [198, 191] width 21 height 21
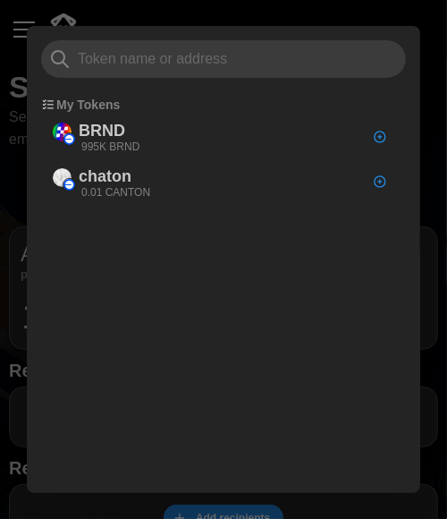
click at [11, 184] on div at bounding box center [223, 259] width 447 height 519
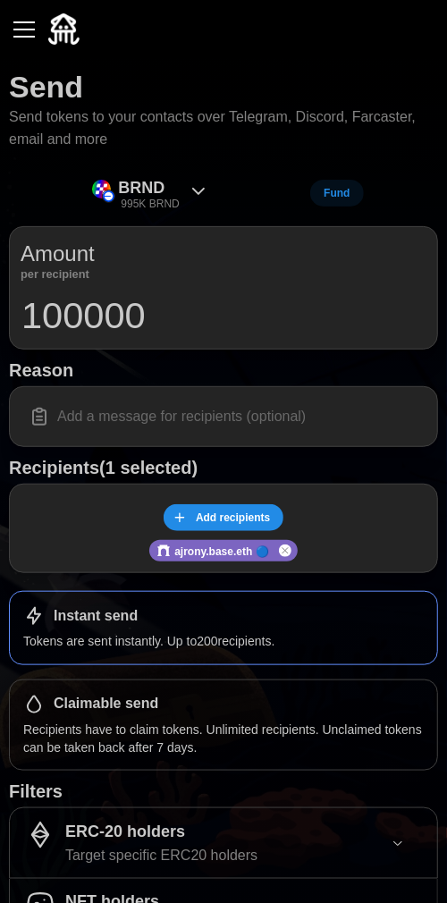
click at [21, 27] on button "button" at bounding box center [24, 29] width 30 height 30
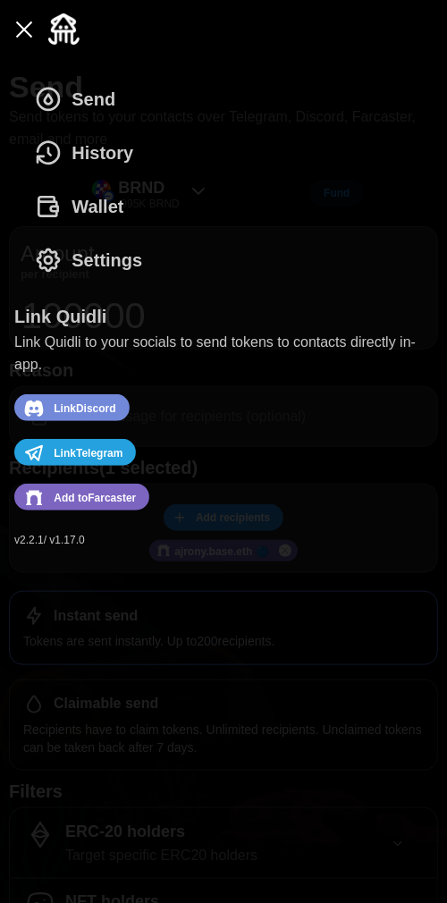
click at [79, 152] on span "History" at bounding box center [103, 153] width 62 height 52
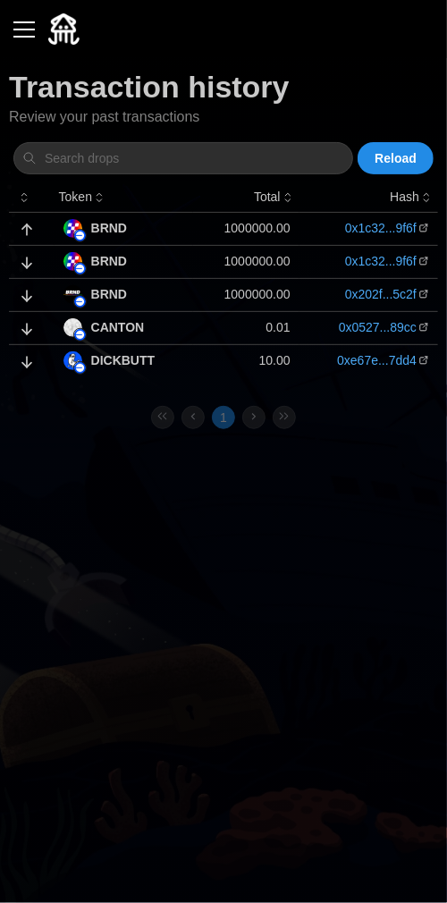
click at [25, 33] on button "button" at bounding box center [24, 29] width 30 height 30
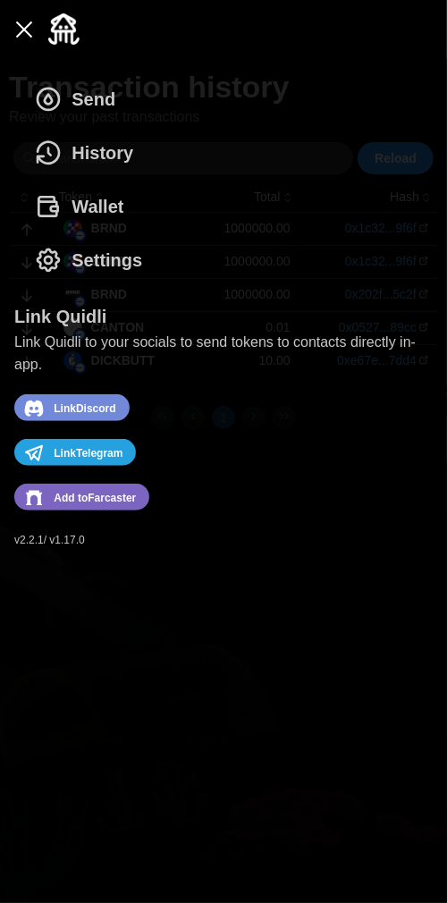
click at [93, 253] on span "Settings" at bounding box center [107, 260] width 71 height 52
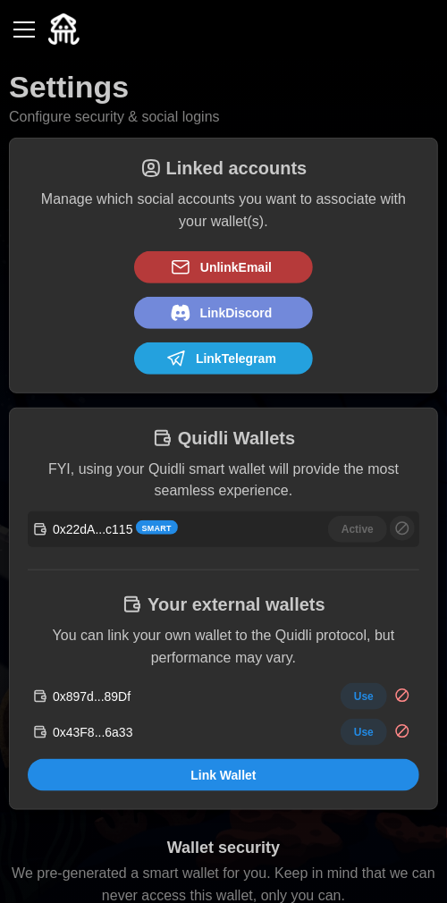
click at [26, 27] on button "button" at bounding box center [24, 29] width 30 height 30
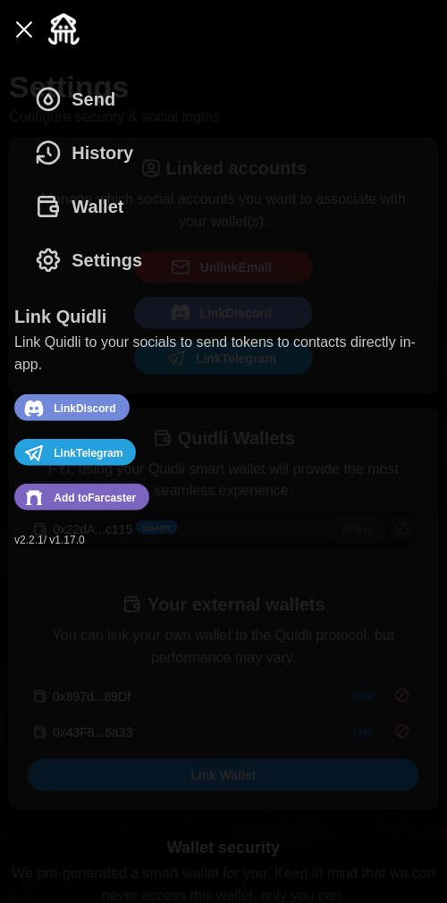
click at [99, 253] on span "Settings" at bounding box center [107, 260] width 71 height 52
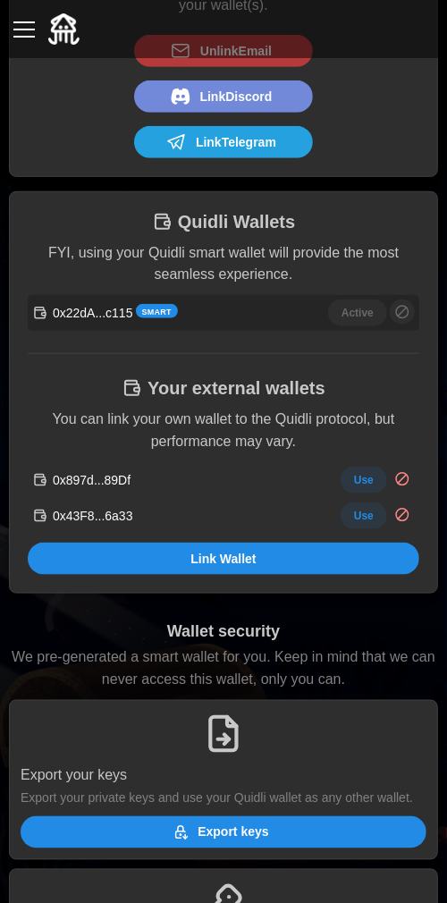
scroll to position [232, 0]
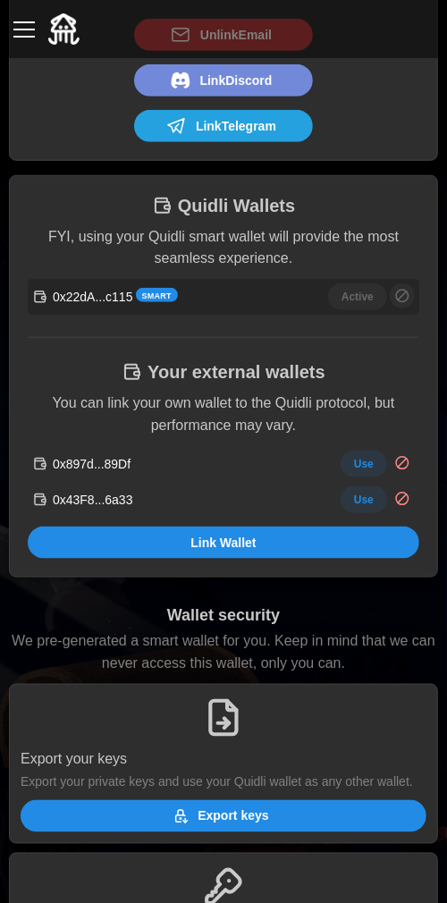
click at [357, 500] on span "Use" at bounding box center [364, 499] width 20 height 25
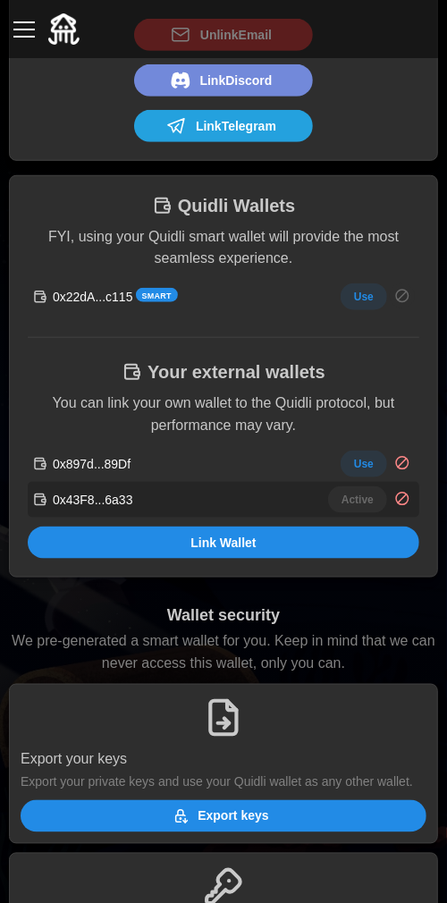
click at [38, 39] on button "button" at bounding box center [24, 29] width 30 height 30
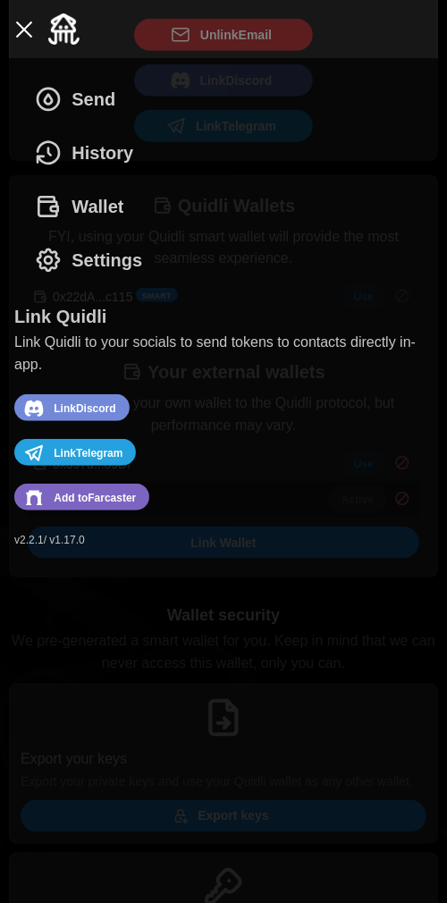
click at [93, 207] on span "Wallet" at bounding box center [98, 207] width 52 height 52
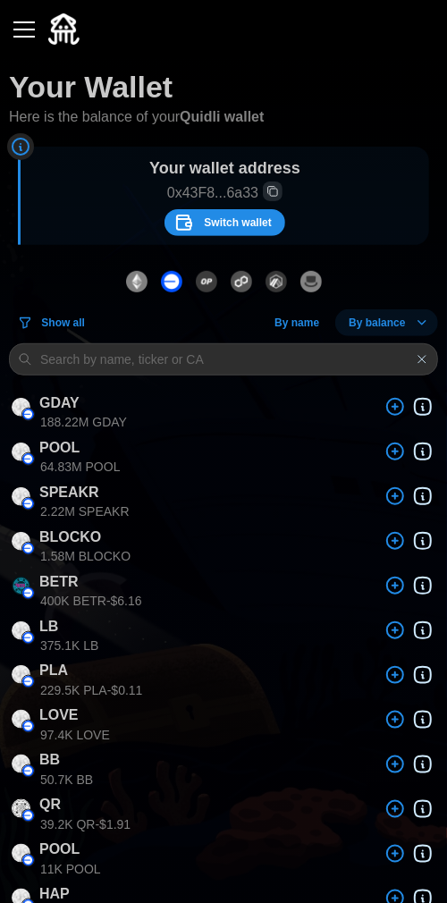
click at [216, 231] on span "Switch wallet" at bounding box center [237, 222] width 67 height 25
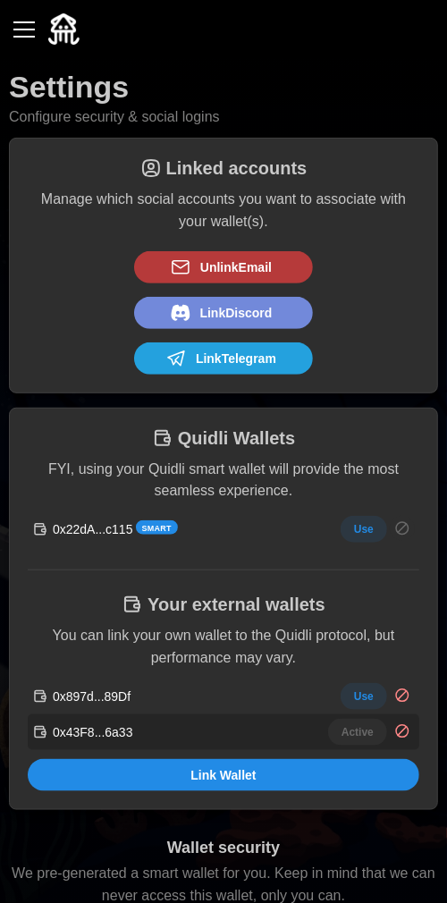
click at [363, 528] on span "Use" at bounding box center [364, 529] width 20 height 25
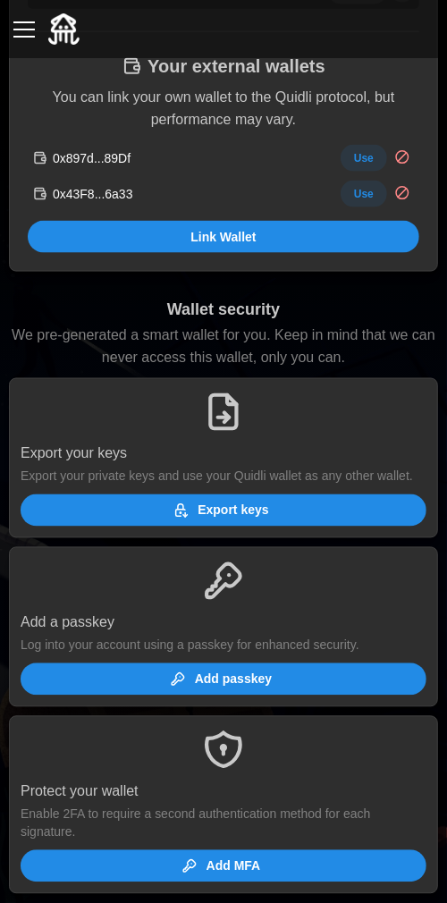
scroll to position [554, 0]
click at [169, 520] on span "Export keys" at bounding box center [220, 510] width 377 height 30
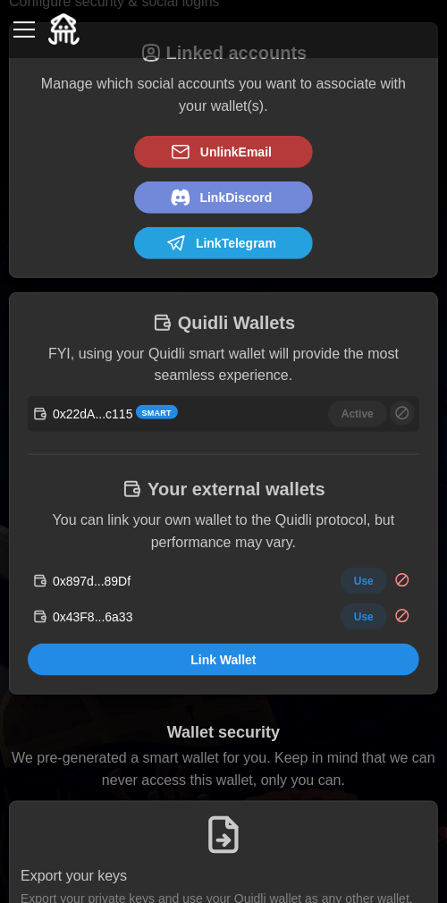
scroll to position [0, 0]
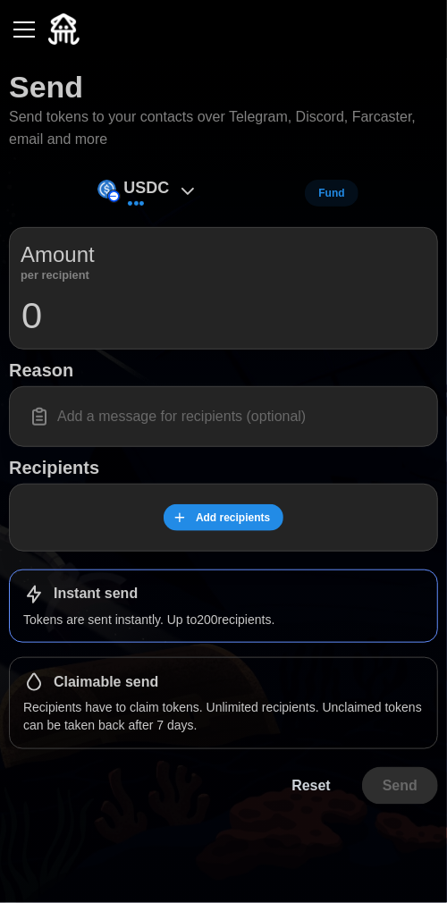
click at [21, 24] on button "button" at bounding box center [24, 29] width 30 height 30
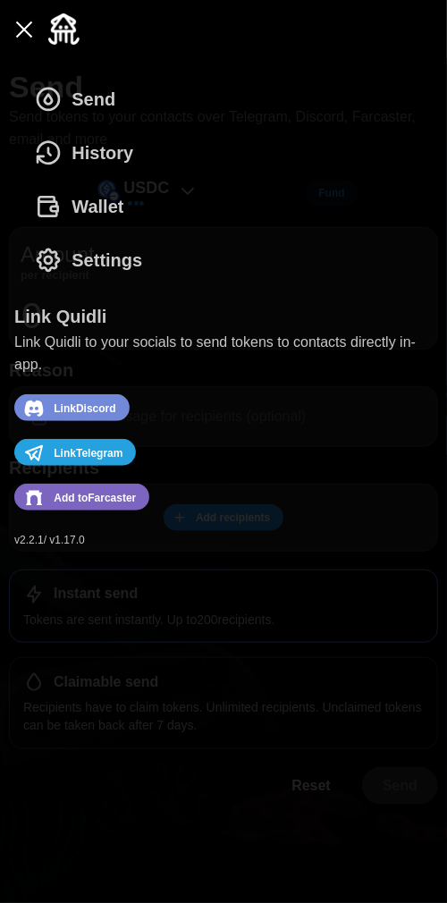
click at [112, 197] on span "Wallet" at bounding box center [98, 207] width 52 height 52
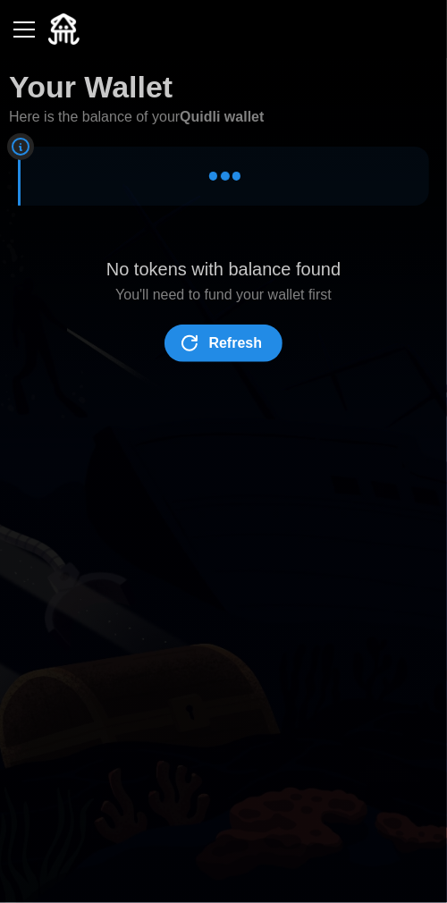
click at [246, 341] on span "Refresh" at bounding box center [236, 343] width 54 height 36
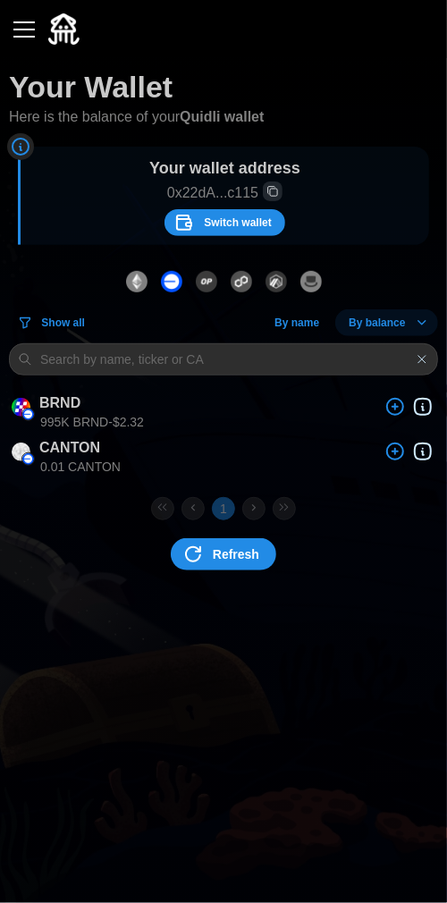
click at [26, 29] on div "button" at bounding box center [23, 30] width 21 height 2
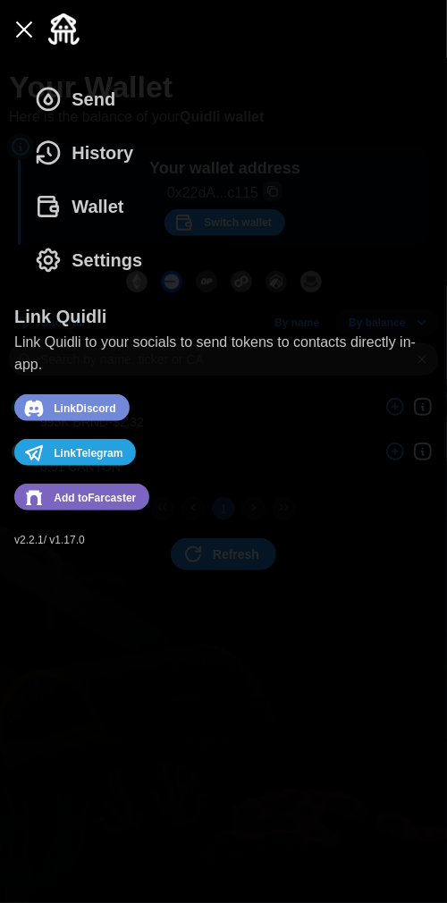
click at [111, 266] on span "Settings" at bounding box center [107, 260] width 71 height 52
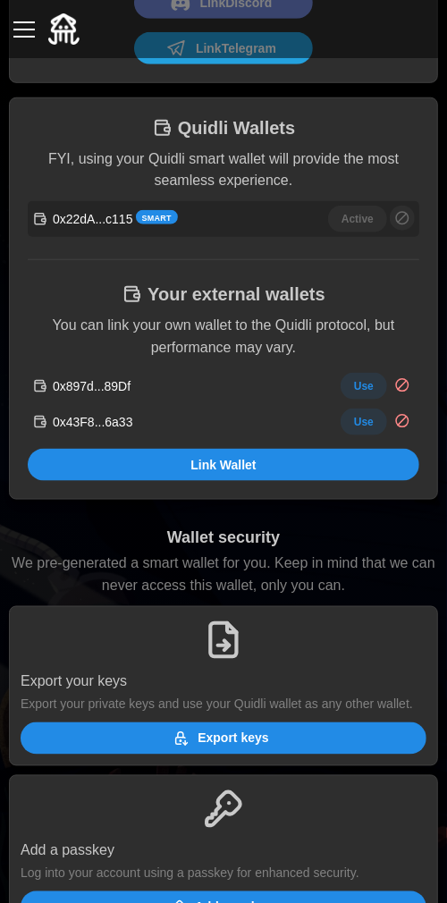
scroll to position [301, 0]
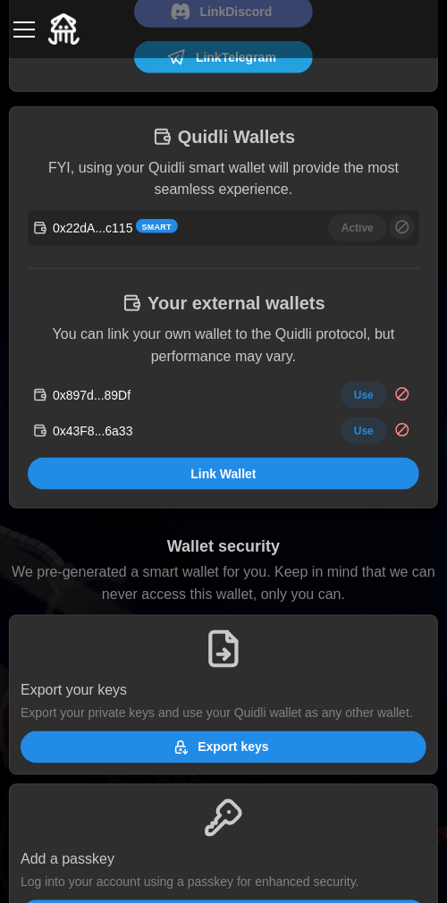
click at [307, 763] on span "Export keys" at bounding box center [220, 747] width 377 height 30
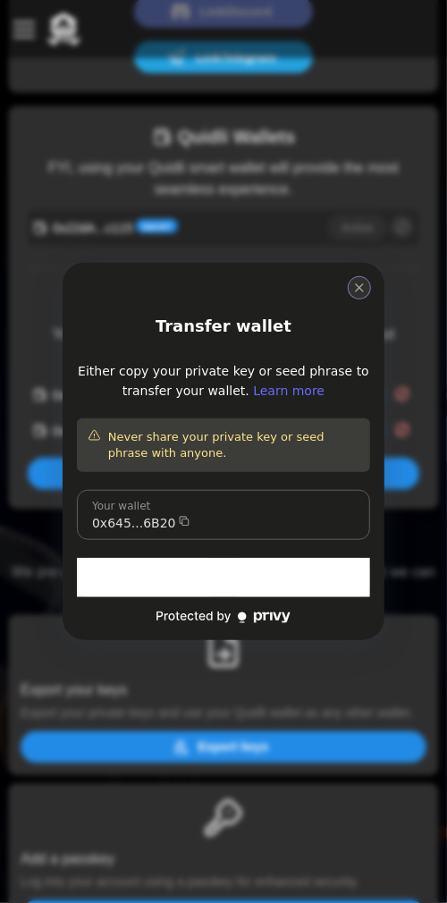
click at [359, 291] on icon "close modal" at bounding box center [359, 288] width 14 height 14
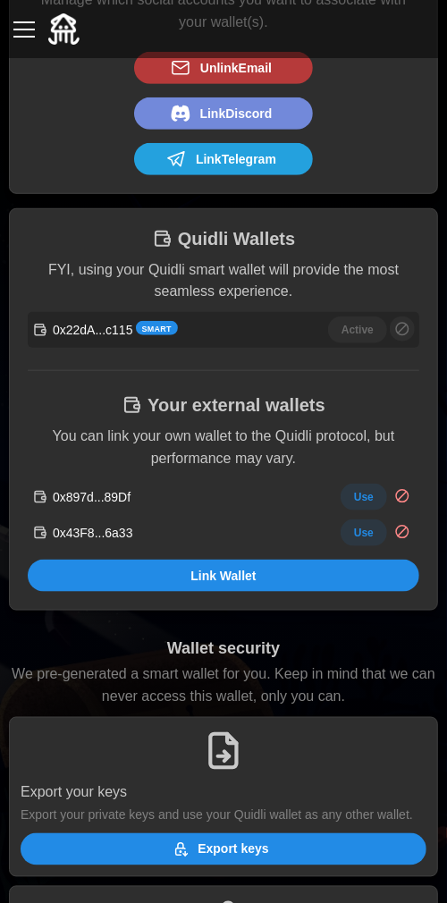
scroll to position [200, 0]
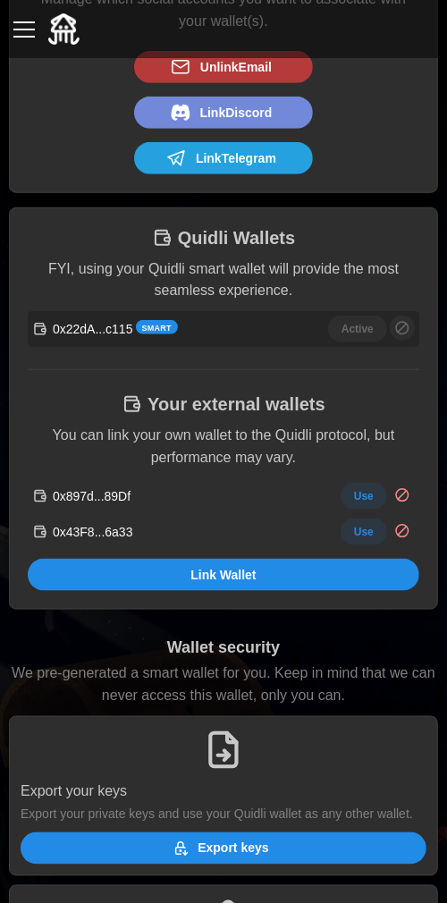
click at [79, 330] on p "0x22dA...c115" at bounding box center [93, 329] width 80 height 18
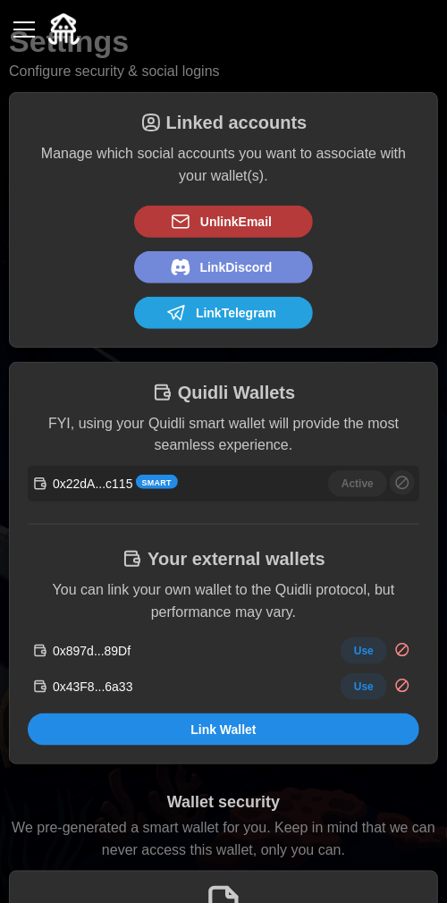
scroll to position [0, 0]
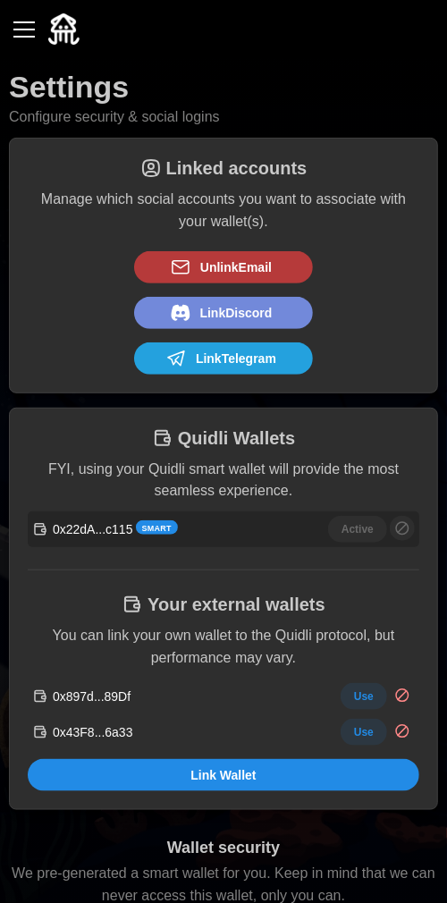
click at [22, 30] on div "button" at bounding box center [23, 30] width 21 height 2
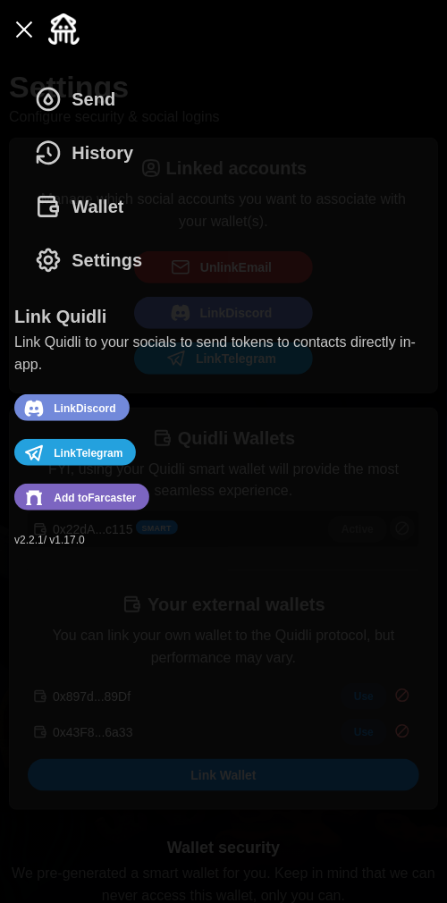
click at [101, 106] on span "Send" at bounding box center [94, 99] width 44 height 52
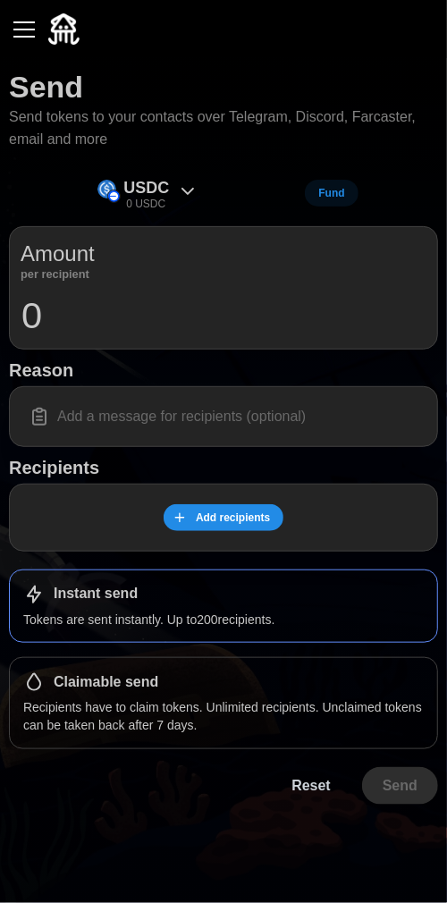
click at [177, 186] on icon at bounding box center [187, 191] width 21 height 21
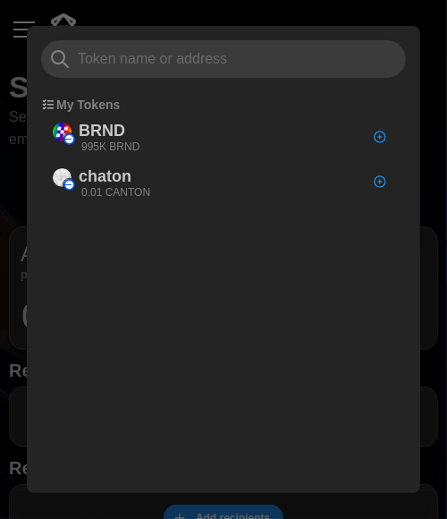
click at [443, 266] on div at bounding box center [223, 259] width 447 height 519
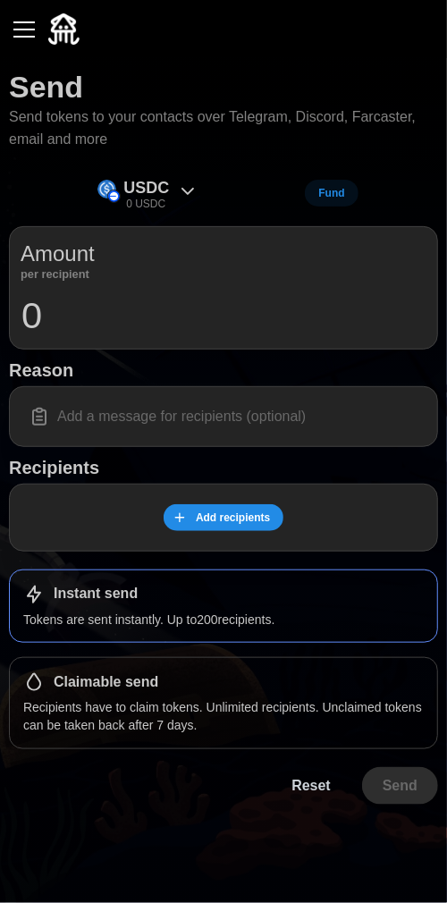
click at [19, 21] on button "button" at bounding box center [24, 29] width 30 height 30
